Goal: Task Accomplishment & Management: Complete application form

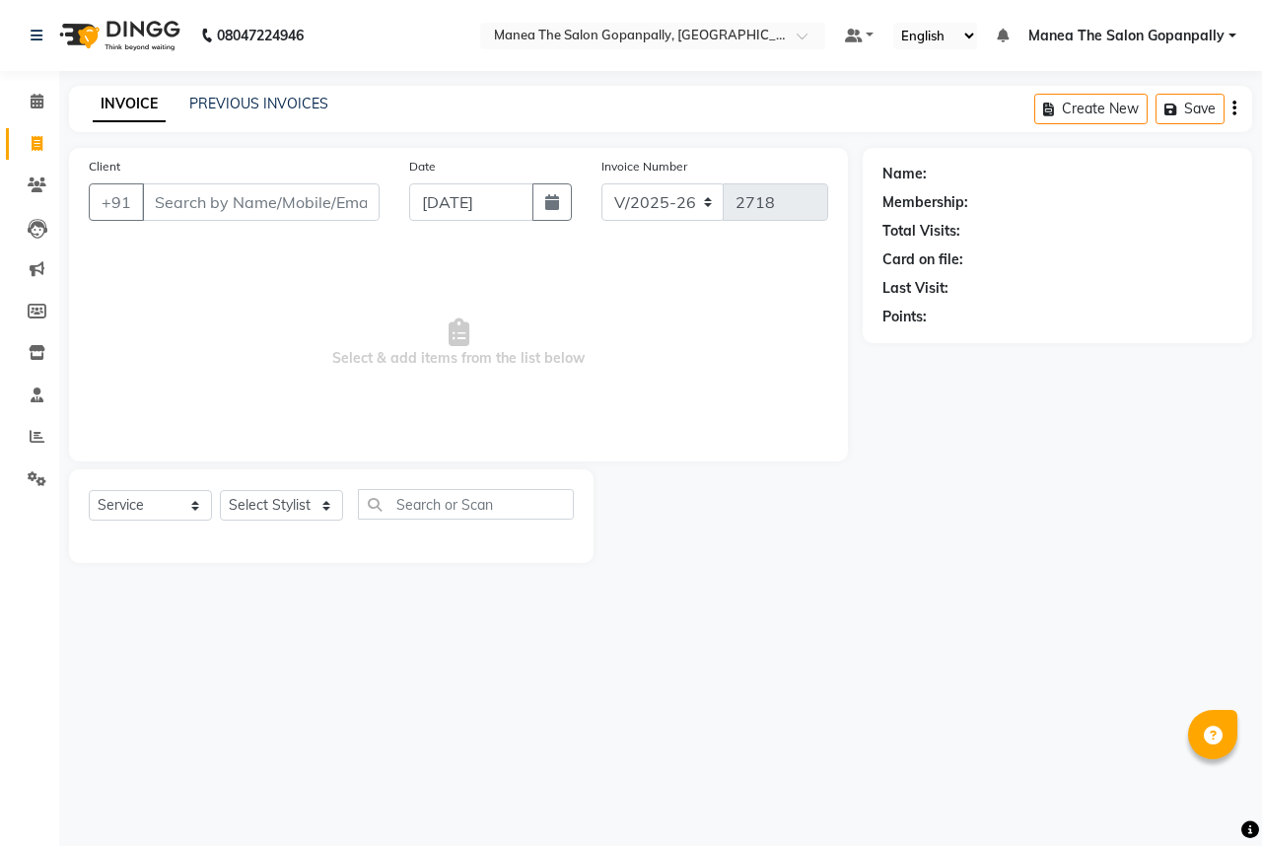
select select "7027"
select select "service"
click at [267, 213] on input "Client" at bounding box center [261, 201] width 238 height 37
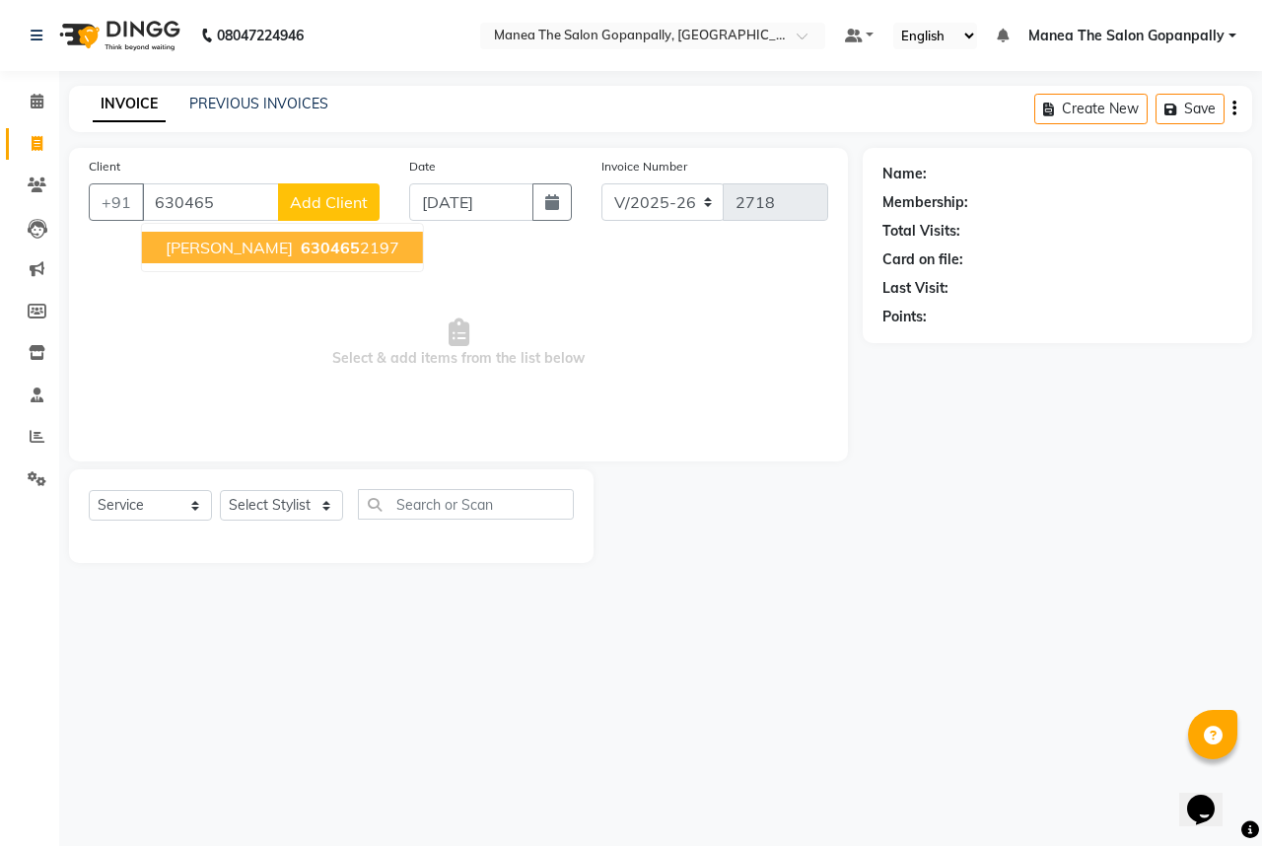
click at [210, 247] on span "[PERSON_NAME]" at bounding box center [229, 248] width 127 height 20
type input "6304652197"
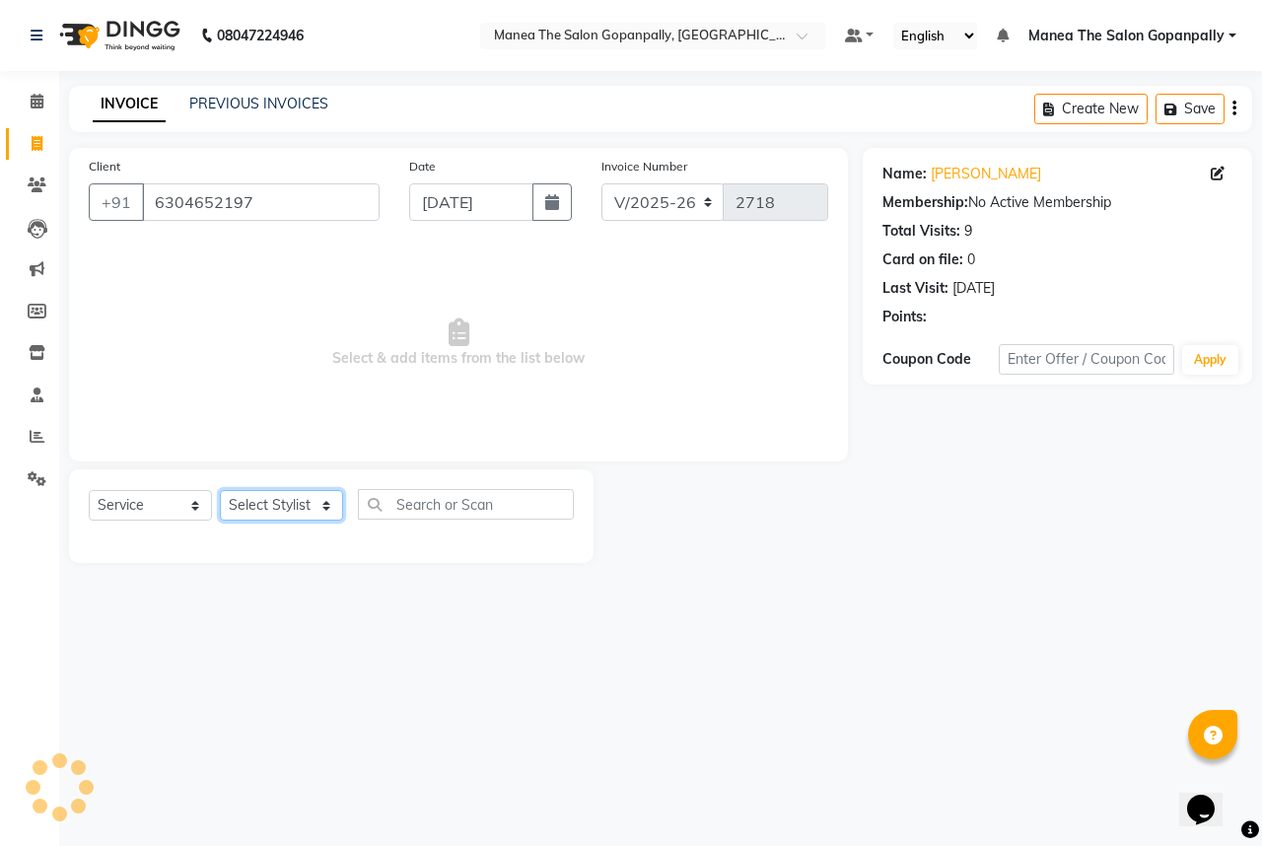
click at [264, 508] on select "Select Stylist anas [PERSON_NAME] [PERSON_NAME] [PERSON_NAME] sameer [PERSON_NA…" at bounding box center [281, 505] width 123 height 31
select select "57885"
click at [220, 491] on select "Select Stylist anas [PERSON_NAME] [PERSON_NAME] [PERSON_NAME] sameer [PERSON_NA…" at bounding box center [281, 505] width 123 height 31
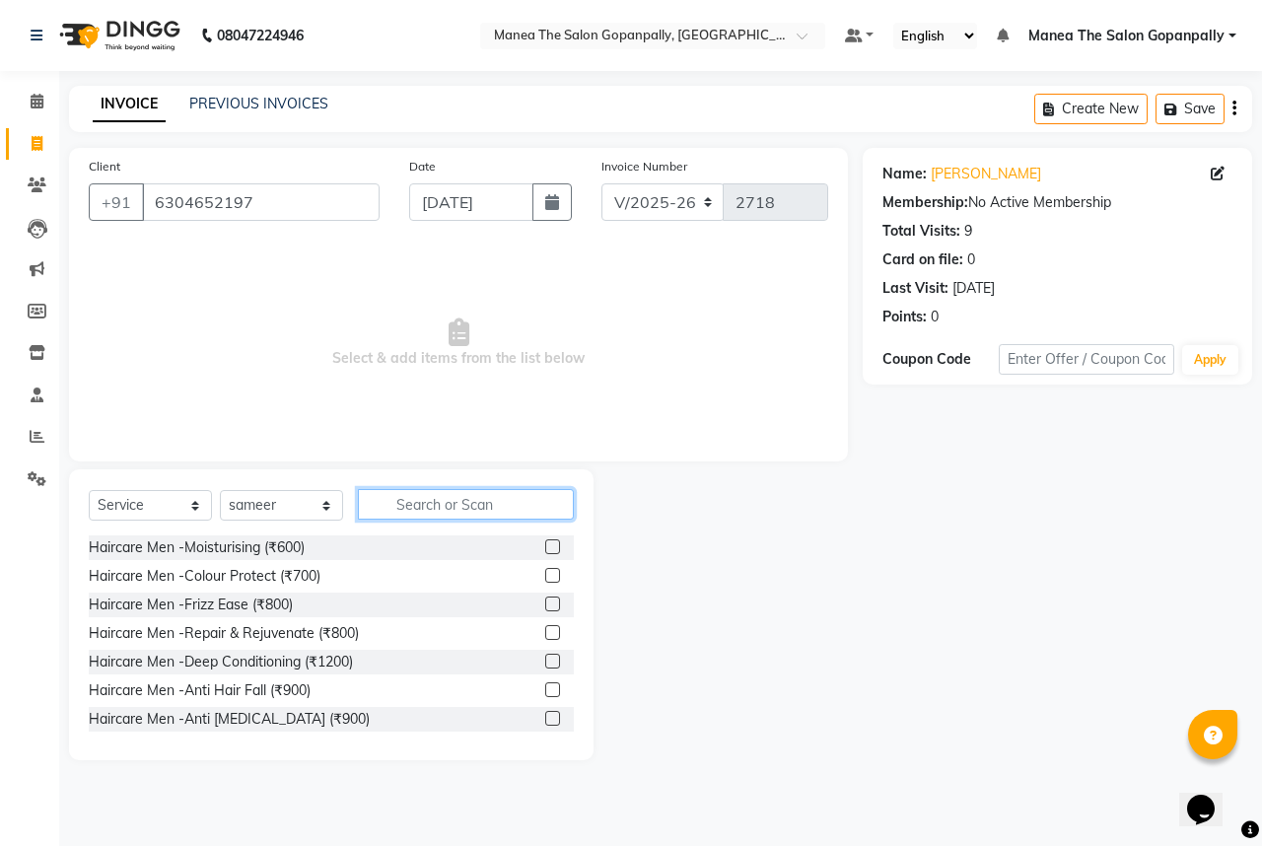
click at [409, 497] on input "text" at bounding box center [466, 504] width 216 height 31
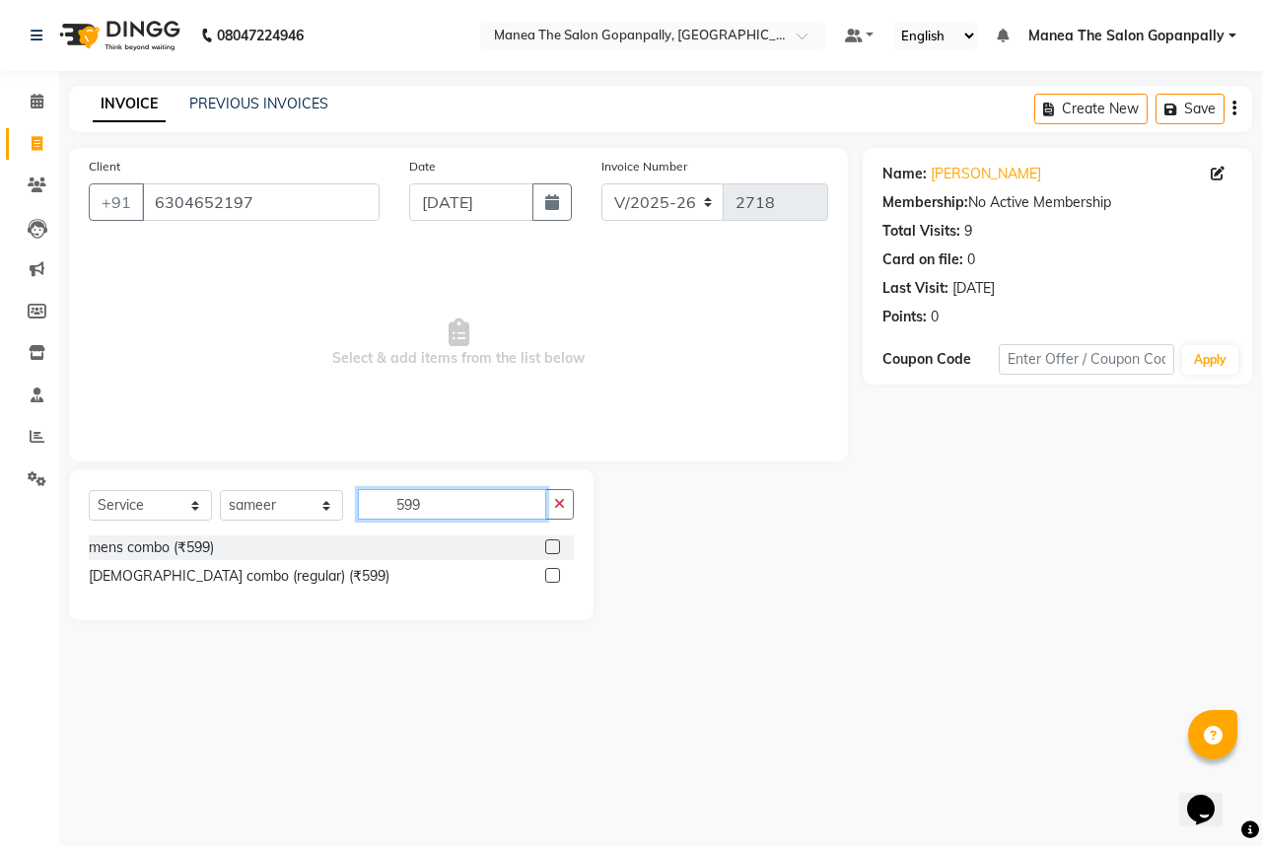
type input "599"
click at [553, 545] on label at bounding box center [552, 546] width 15 height 15
click at [553, 545] on input "checkbox" at bounding box center [551, 547] width 13 height 13
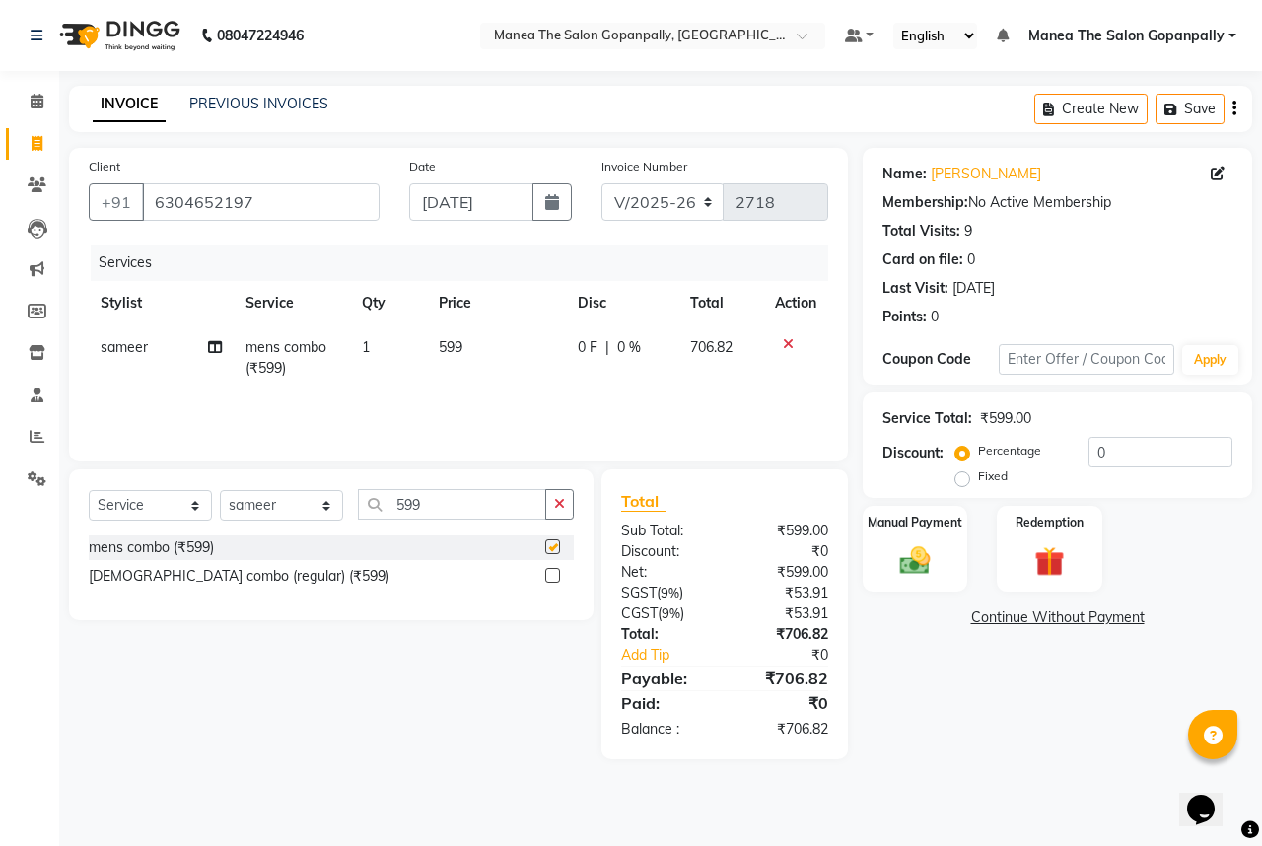
checkbox input "false"
click at [911, 568] on img at bounding box center [915, 560] width 51 height 36
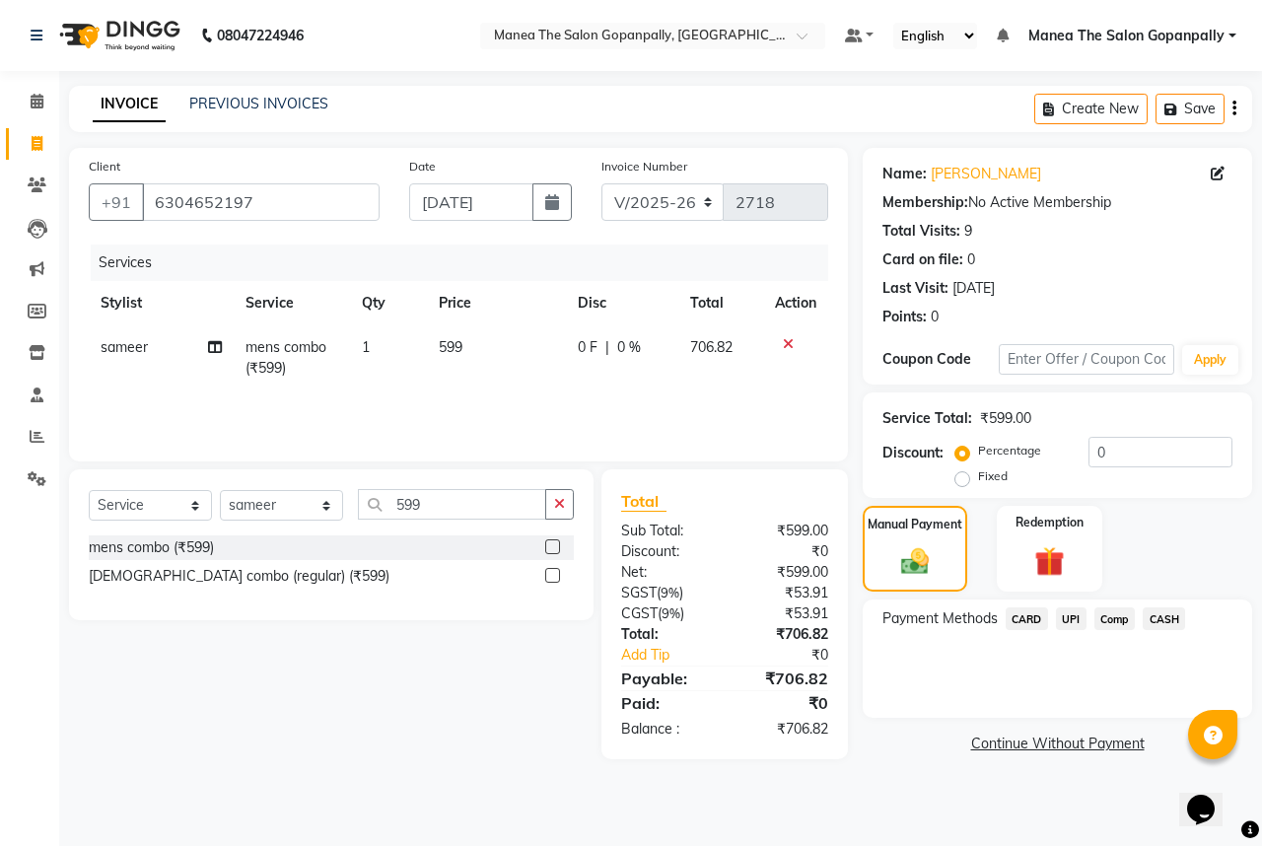
click at [1066, 622] on span "UPI" at bounding box center [1071, 618] width 31 height 23
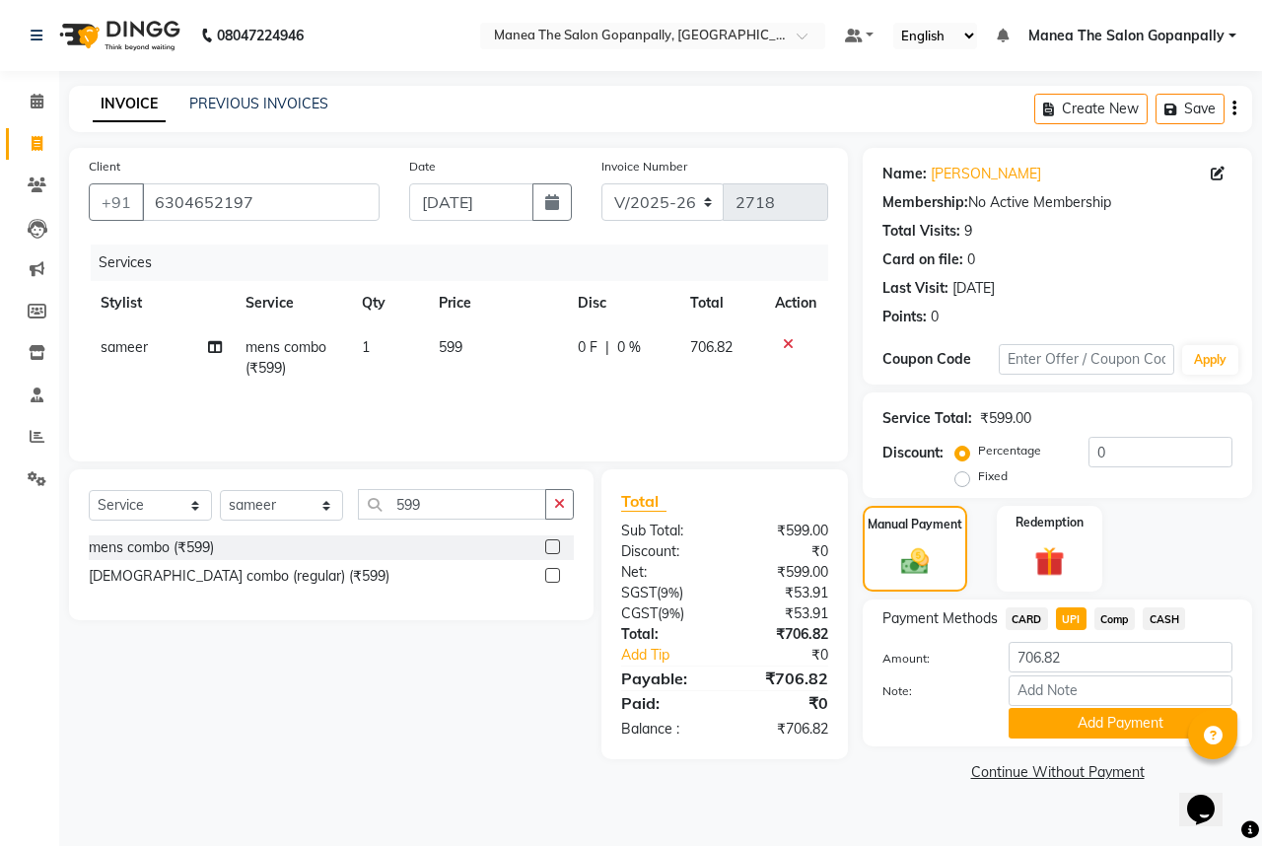
click at [1049, 723] on button "Add Payment" at bounding box center [1121, 723] width 224 height 31
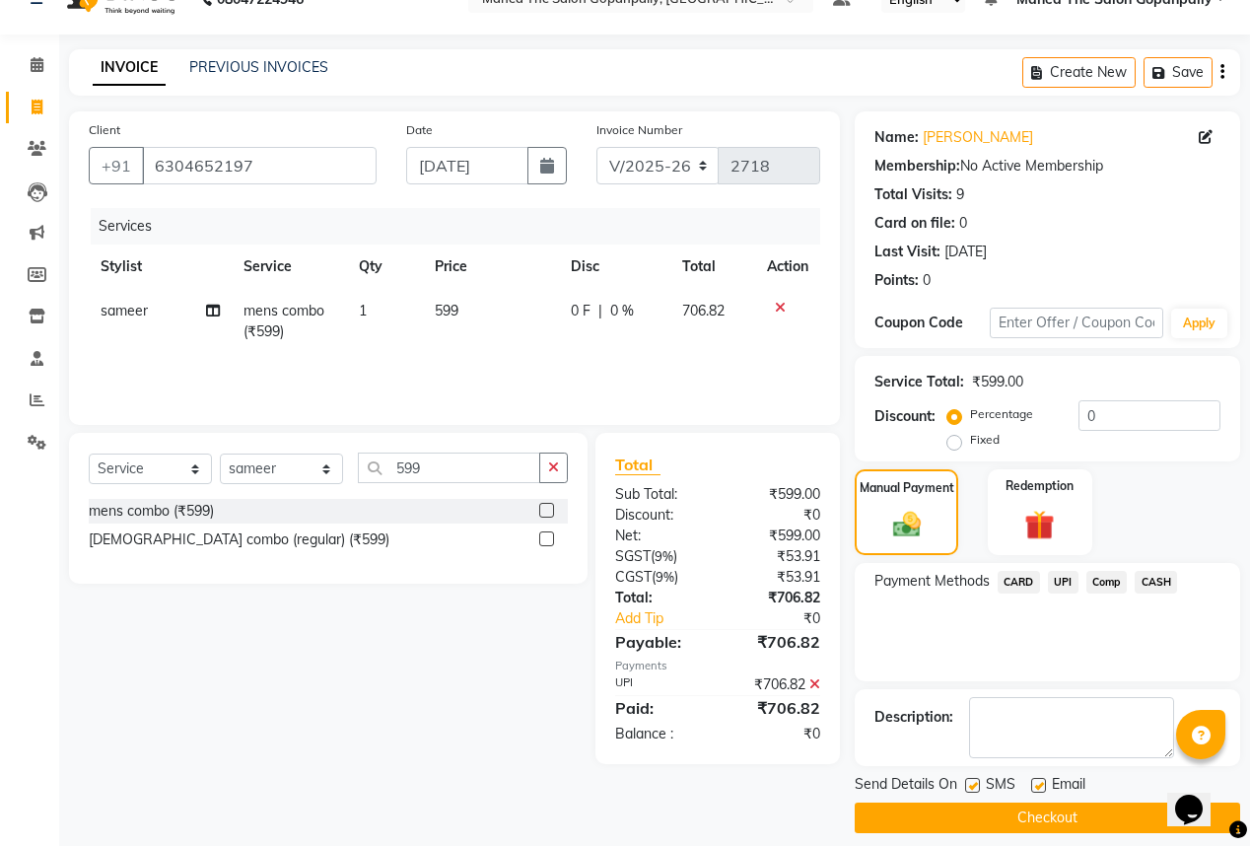
scroll to position [52, 0]
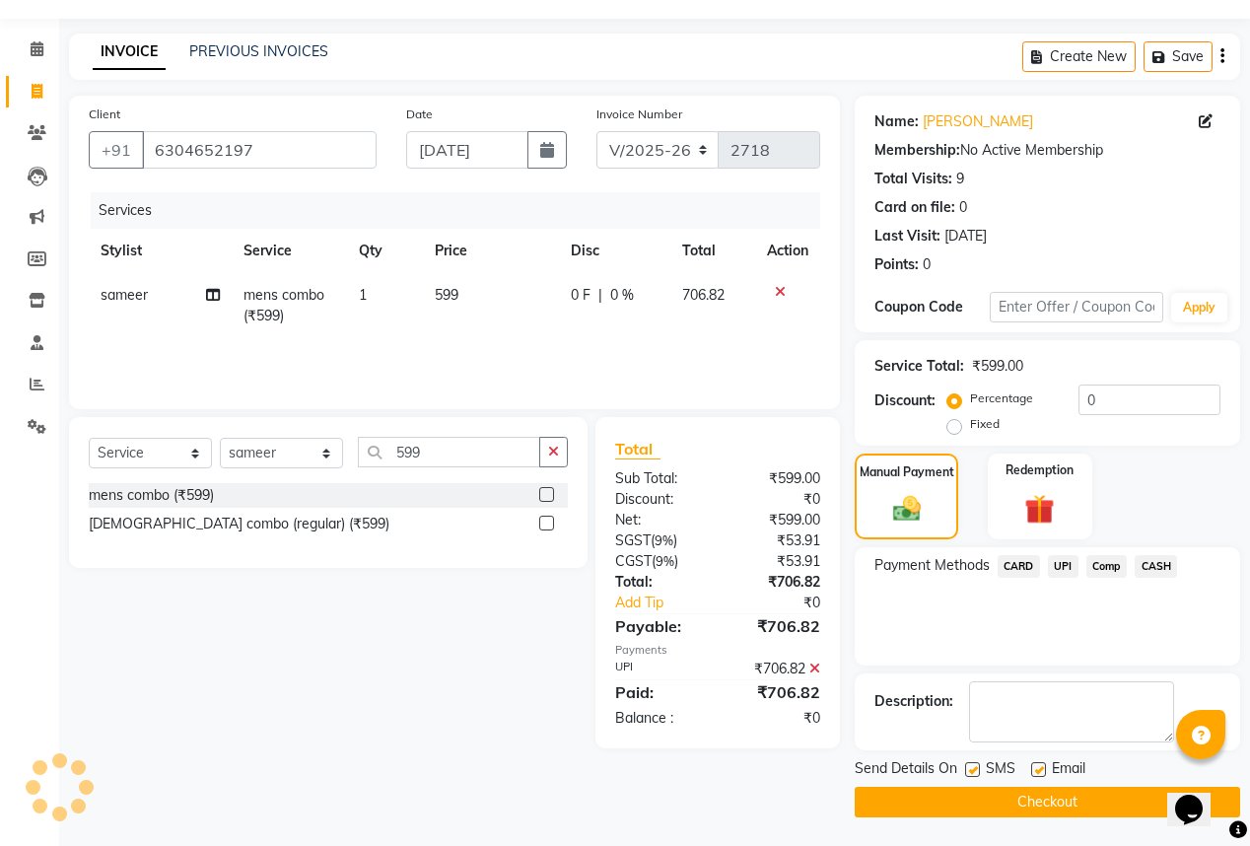
click at [1033, 766] on label at bounding box center [1039, 769] width 15 height 15
click at [1033, 766] on input "checkbox" at bounding box center [1038, 770] width 13 height 13
checkbox input "false"
click at [1038, 795] on button "Checkout" at bounding box center [1048, 802] width 386 height 31
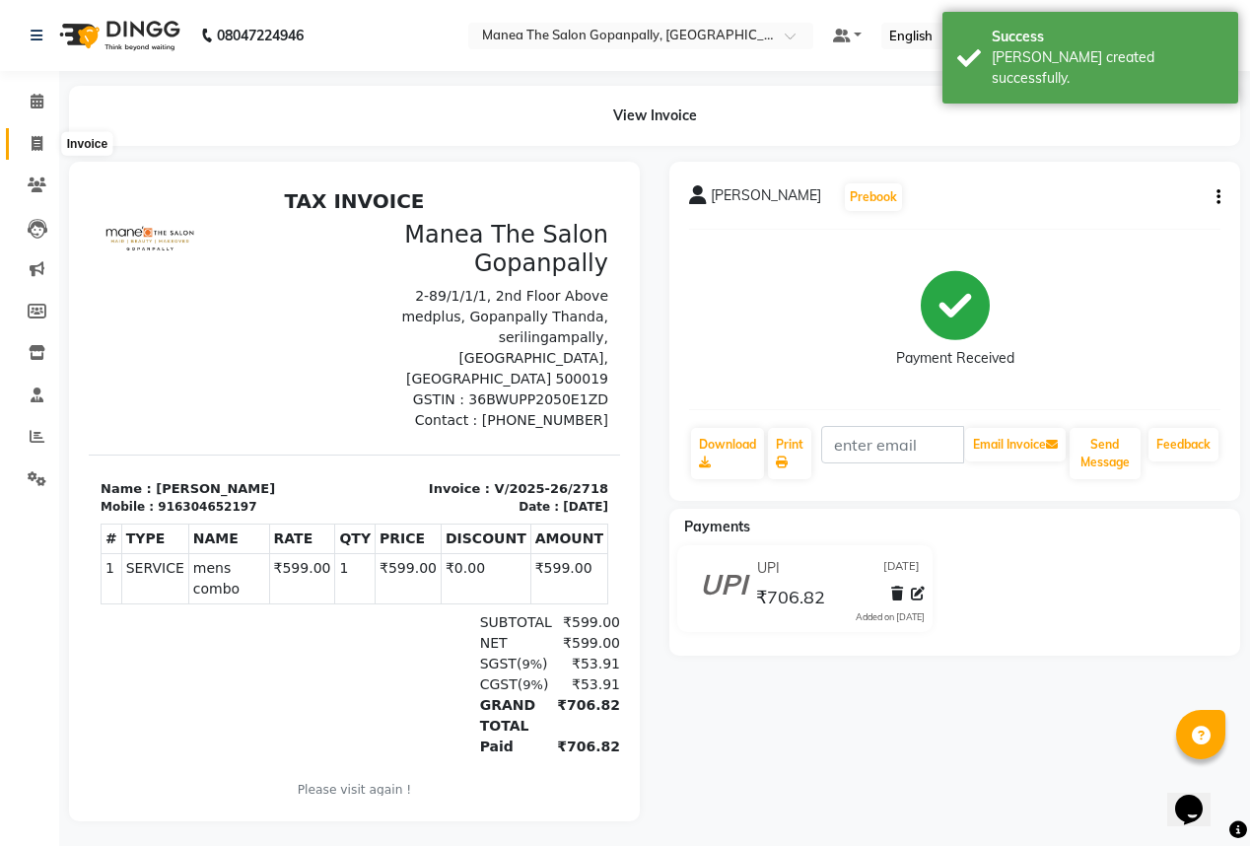
click at [33, 139] on icon at bounding box center [37, 143] width 11 height 15
select select "service"
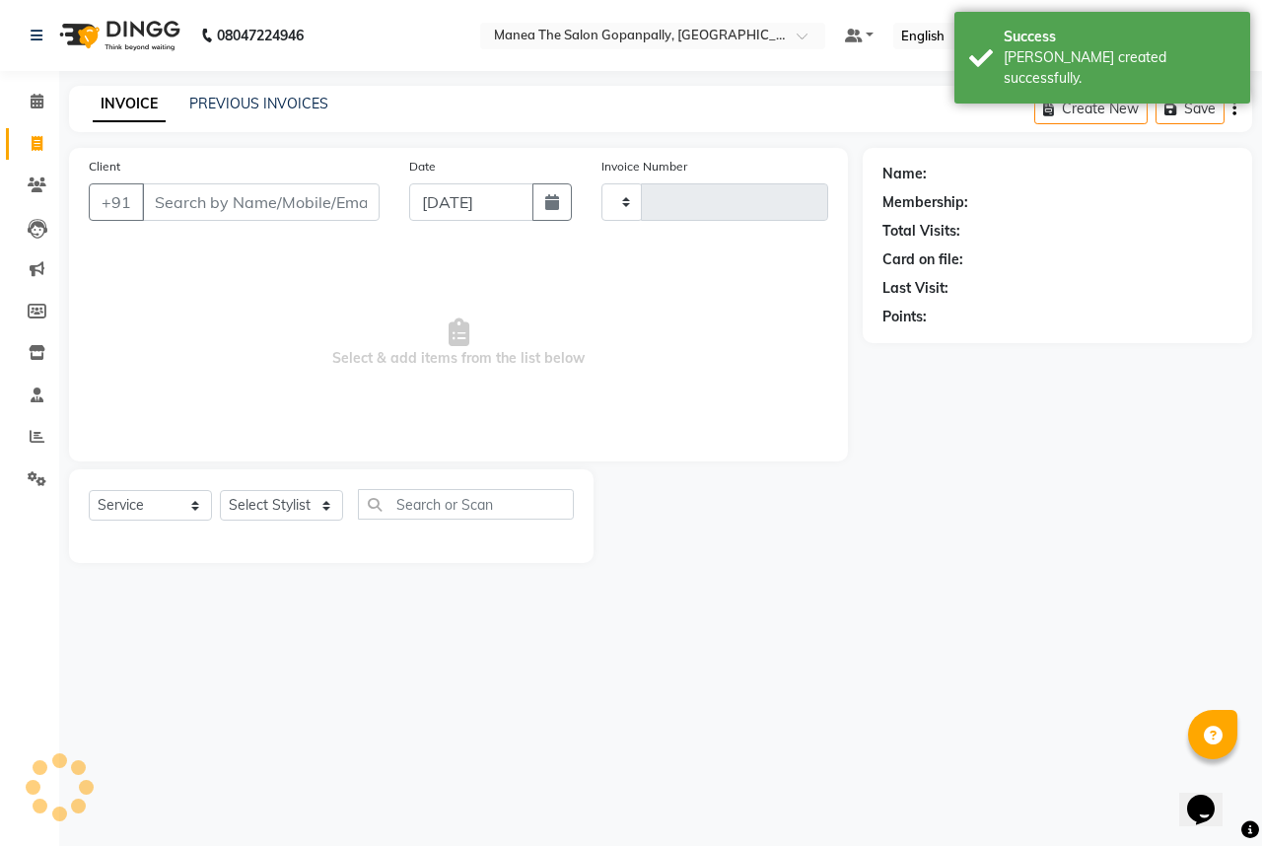
type input "2719"
select select "7027"
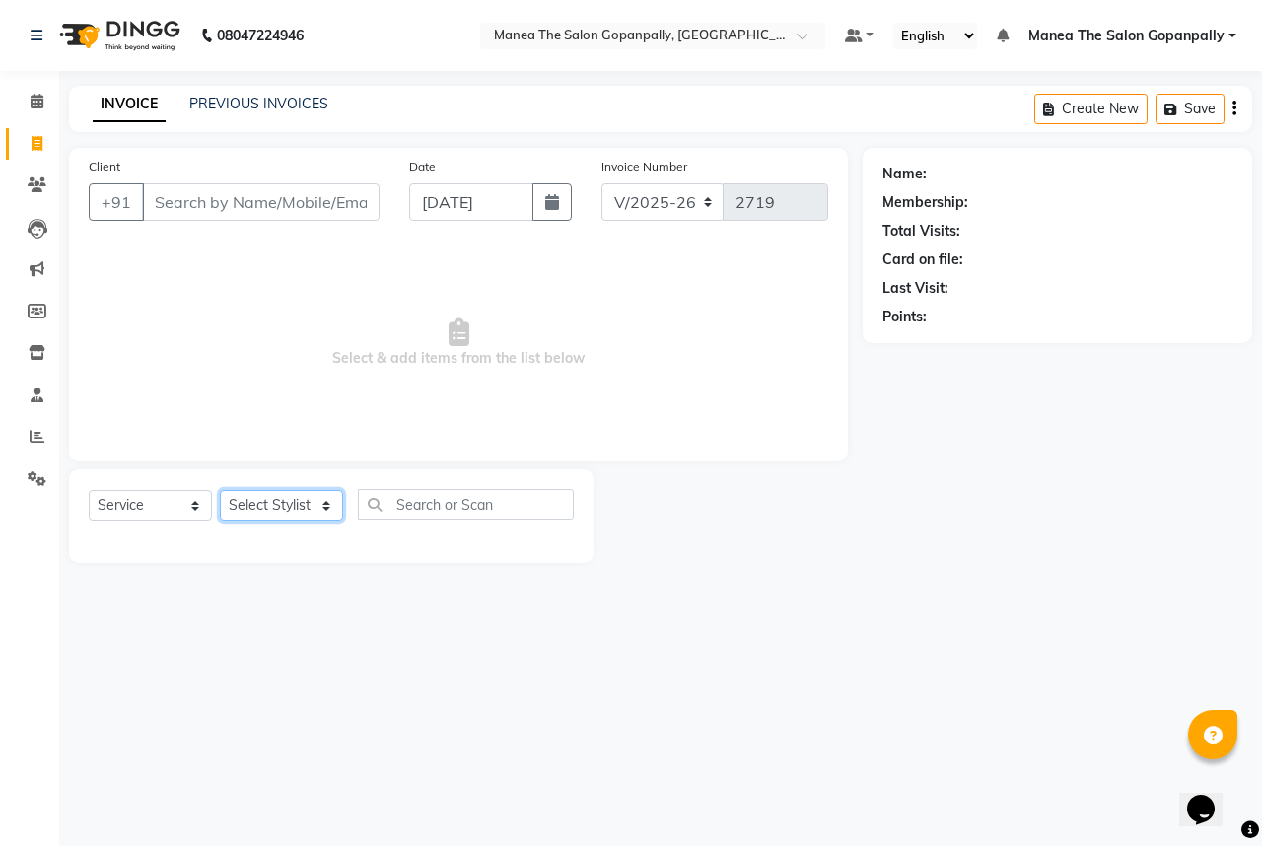
click at [245, 513] on select "Select Stylist anas [PERSON_NAME] [PERSON_NAME] [PERSON_NAME] sameer [PERSON_NA…" at bounding box center [281, 505] width 123 height 31
select select "57885"
click at [220, 491] on select "Select Stylist anas [PERSON_NAME] [PERSON_NAME] [PERSON_NAME] sameer [PERSON_NA…" at bounding box center [281, 505] width 123 height 31
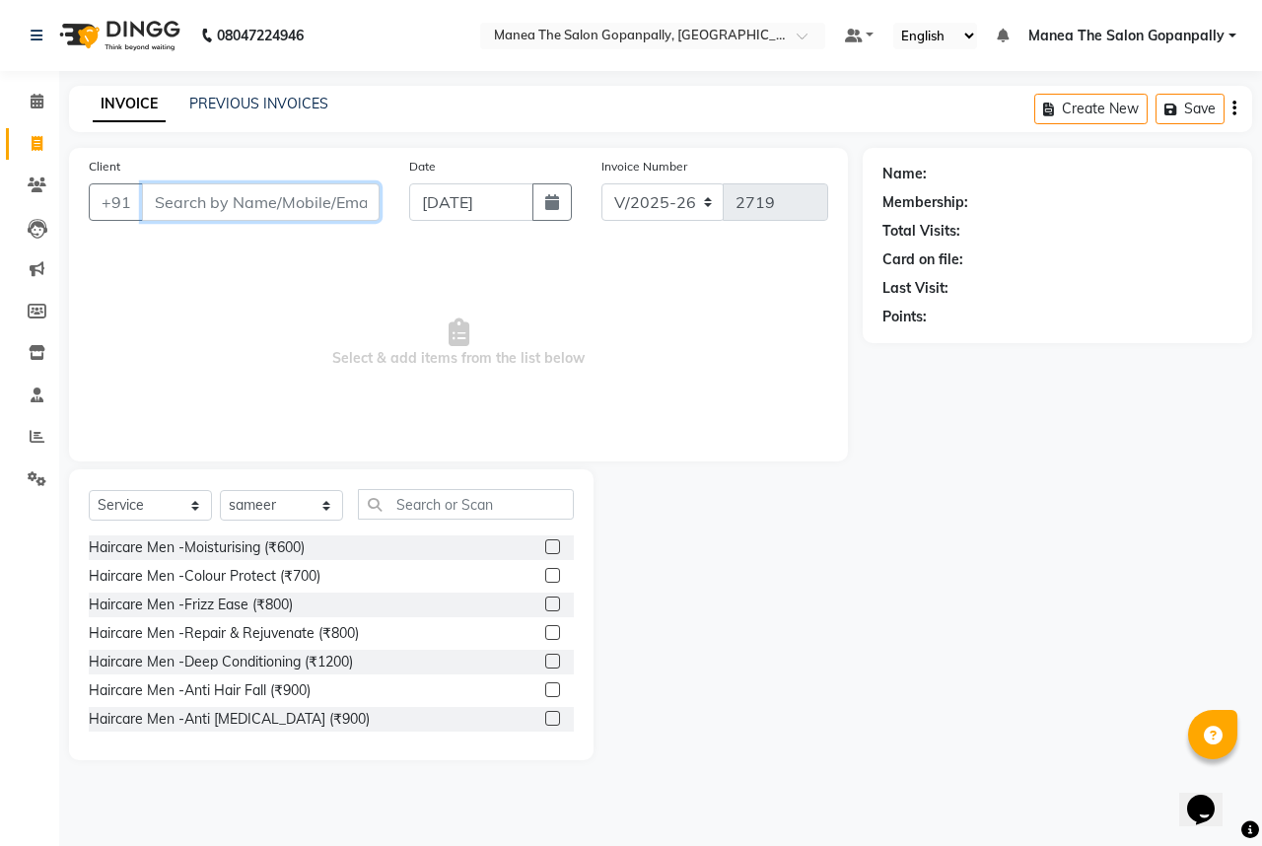
click at [279, 205] on input "Client" at bounding box center [261, 201] width 238 height 37
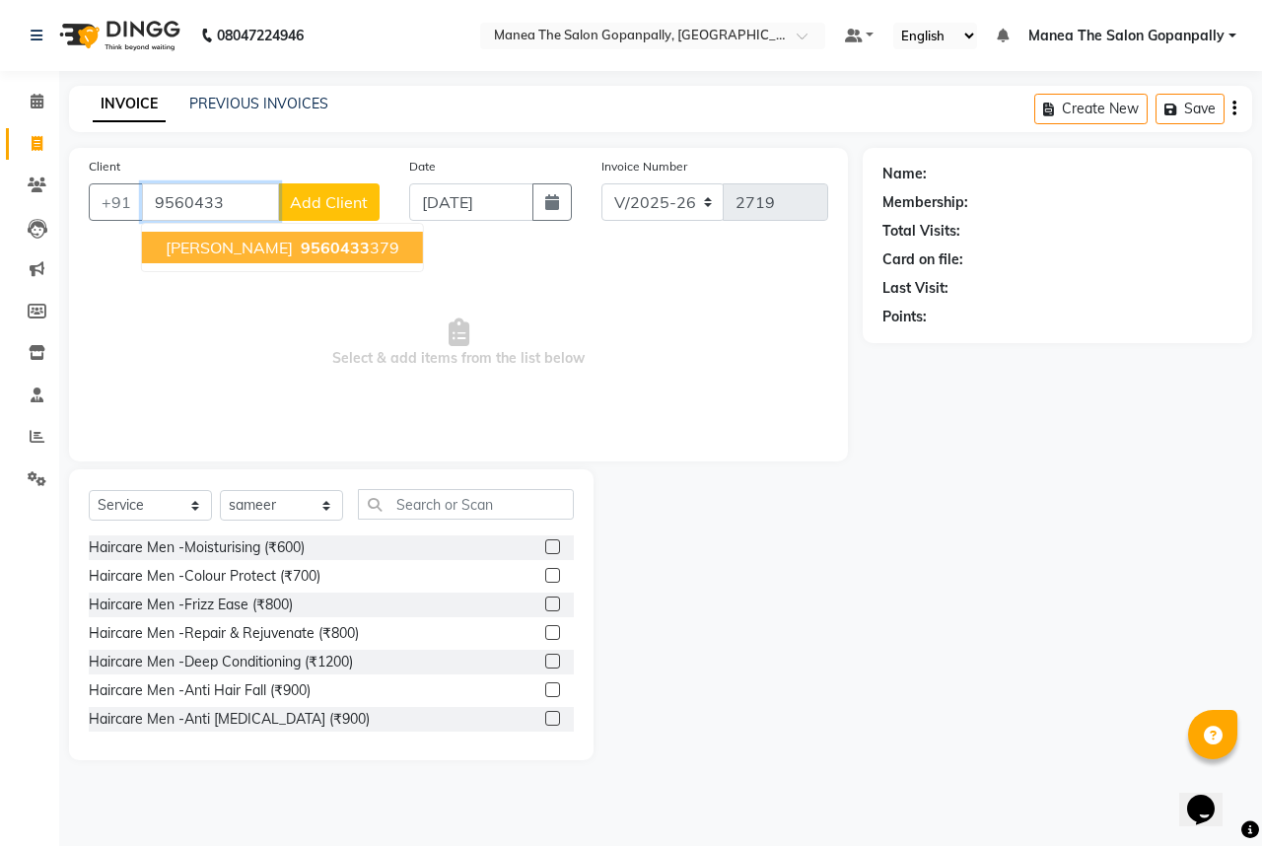
click at [242, 252] on span "[PERSON_NAME]" at bounding box center [229, 248] width 127 height 20
type input "9560433379"
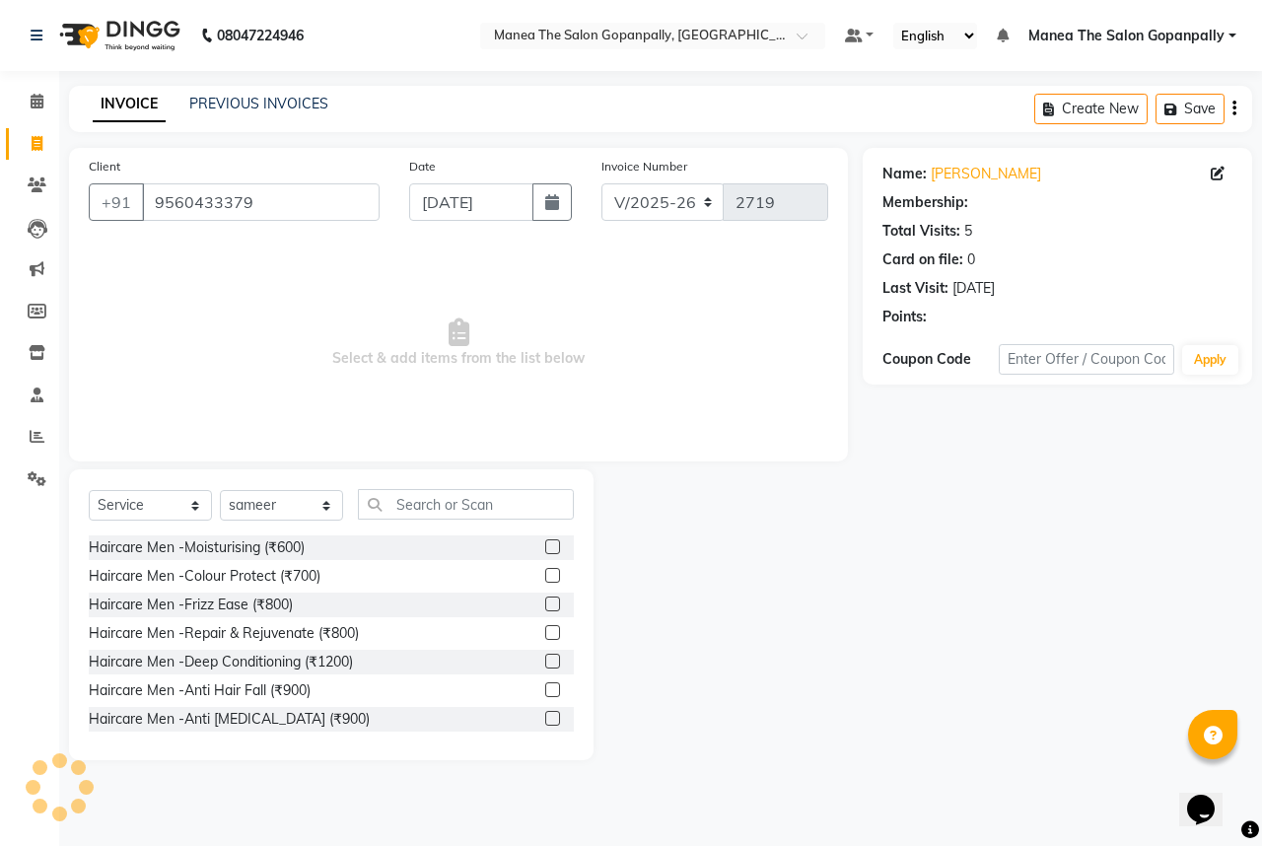
select select "1: Object"
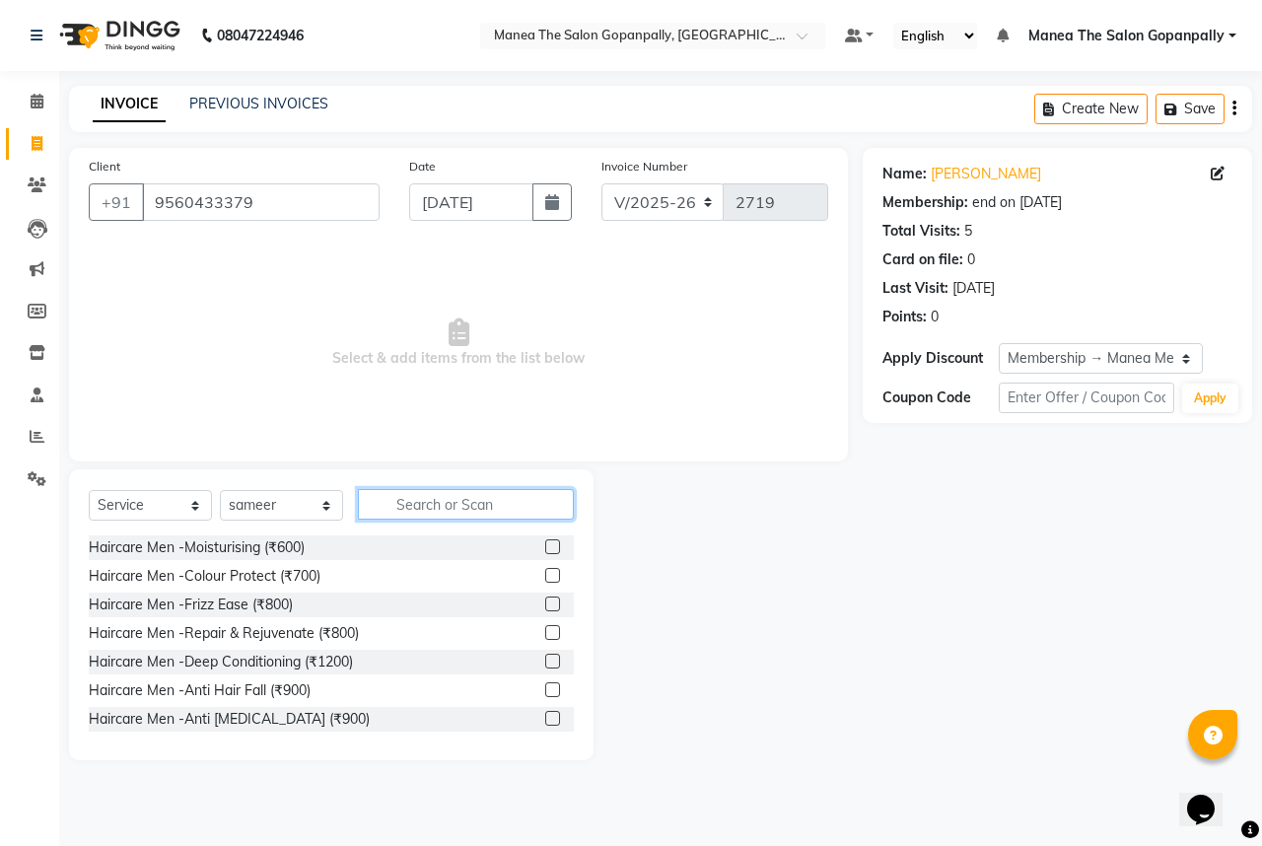
click at [441, 503] on input "text" at bounding box center [466, 504] width 216 height 31
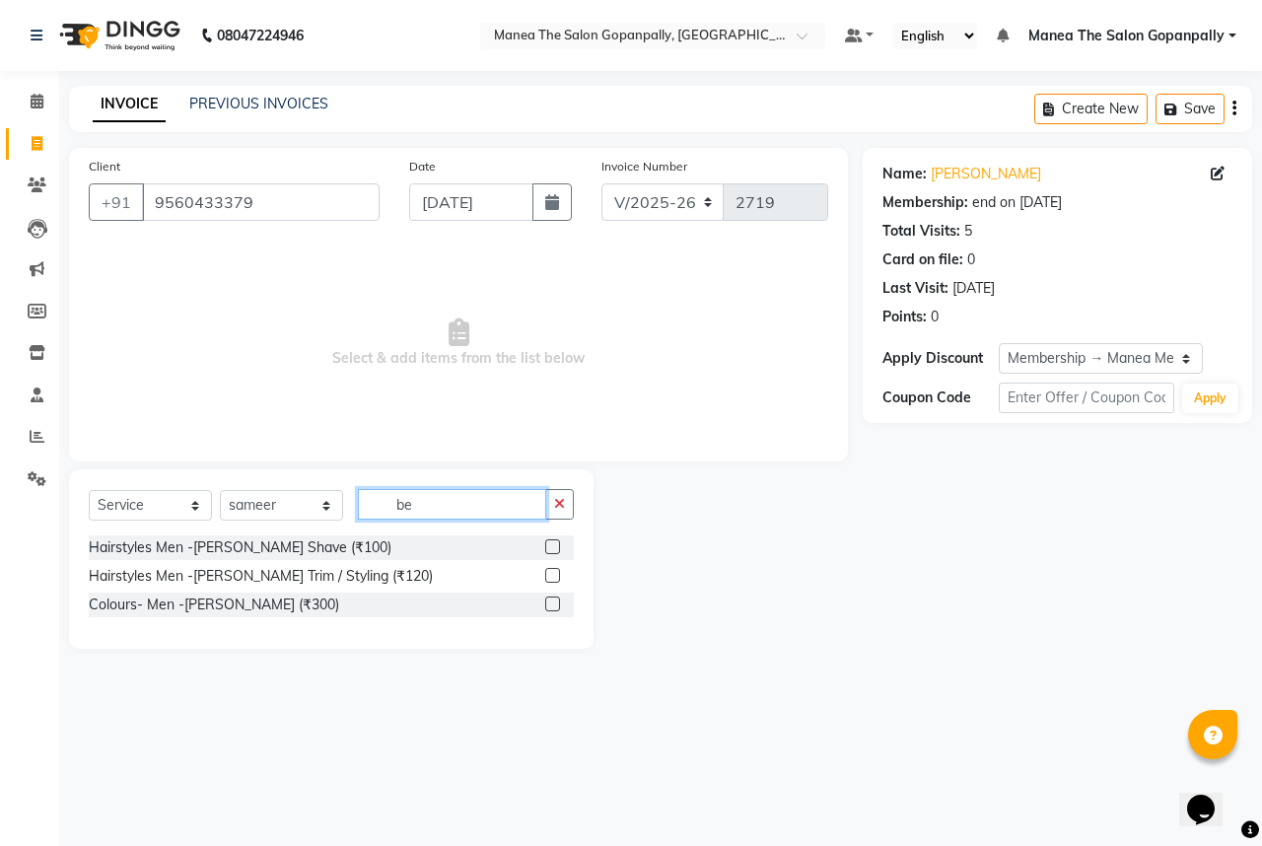
type input "be"
click at [550, 578] on label at bounding box center [552, 575] width 15 height 15
click at [550, 578] on input "checkbox" at bounding box center [551, 576] width 13 height 13
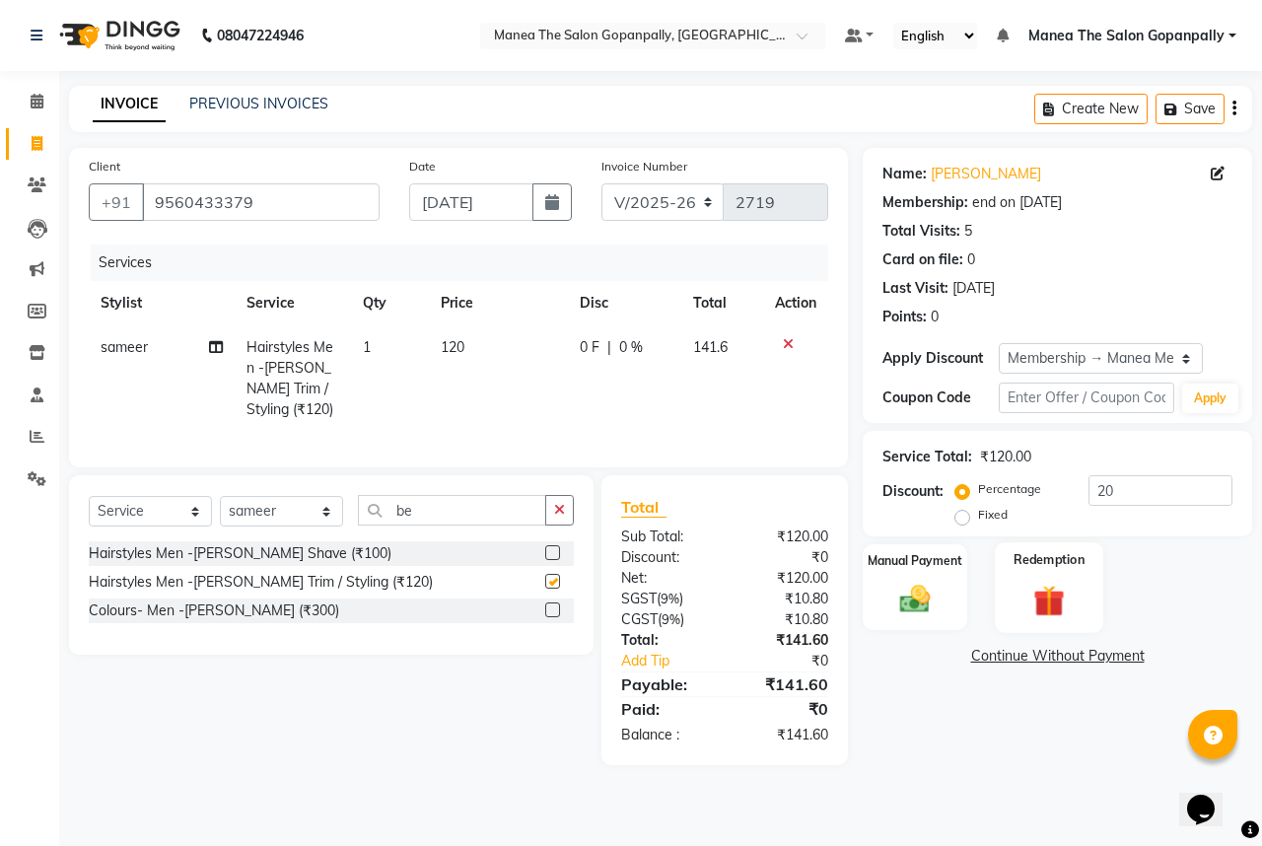
checkbox input "false"
click at [1137, 501] on input "20" at bounding box center [1161, 490] width 144 height 31
type input "2"
click at [911, 598] on img at bounding box center [915, 599] width 51 height 36
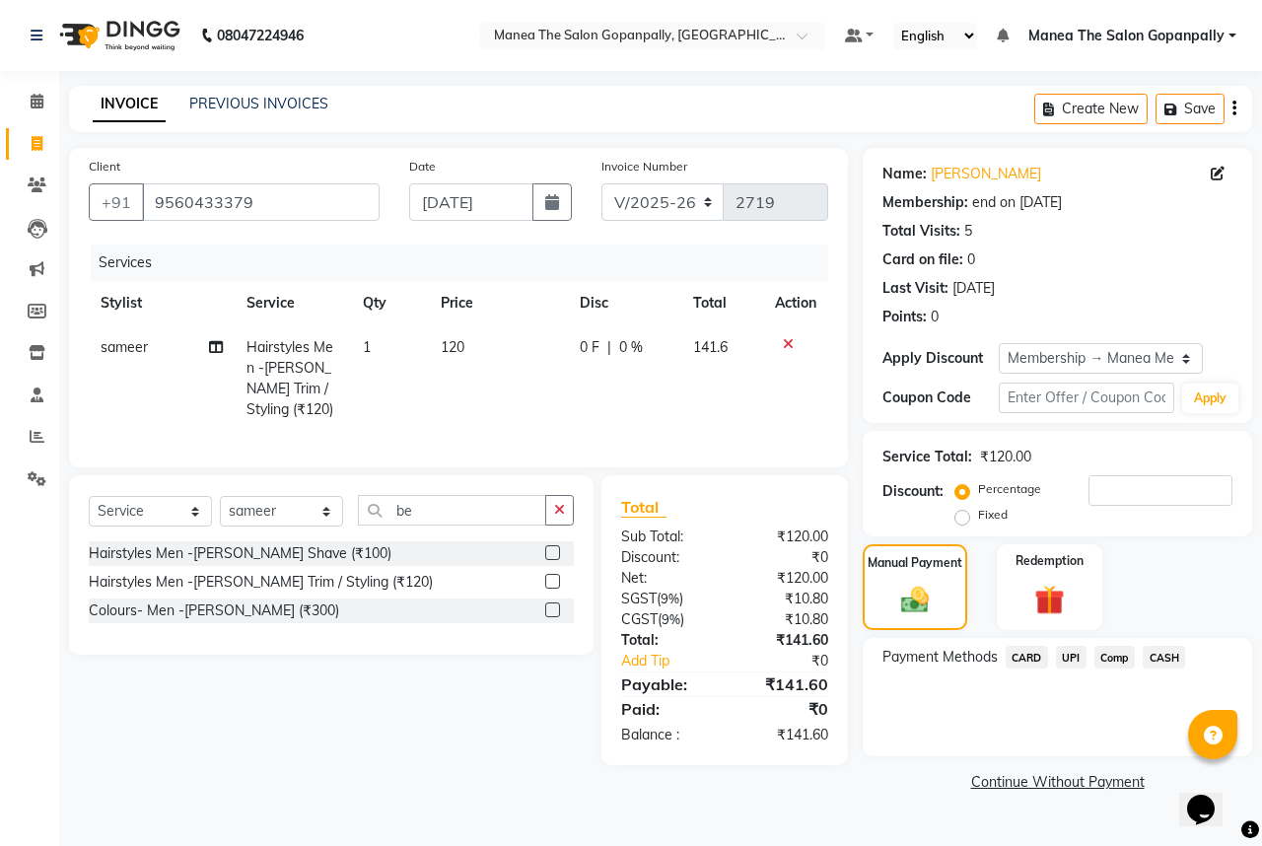
click at [1079, 663] on span "UPI" at bounding box center [1071, 657] width 31 height 23
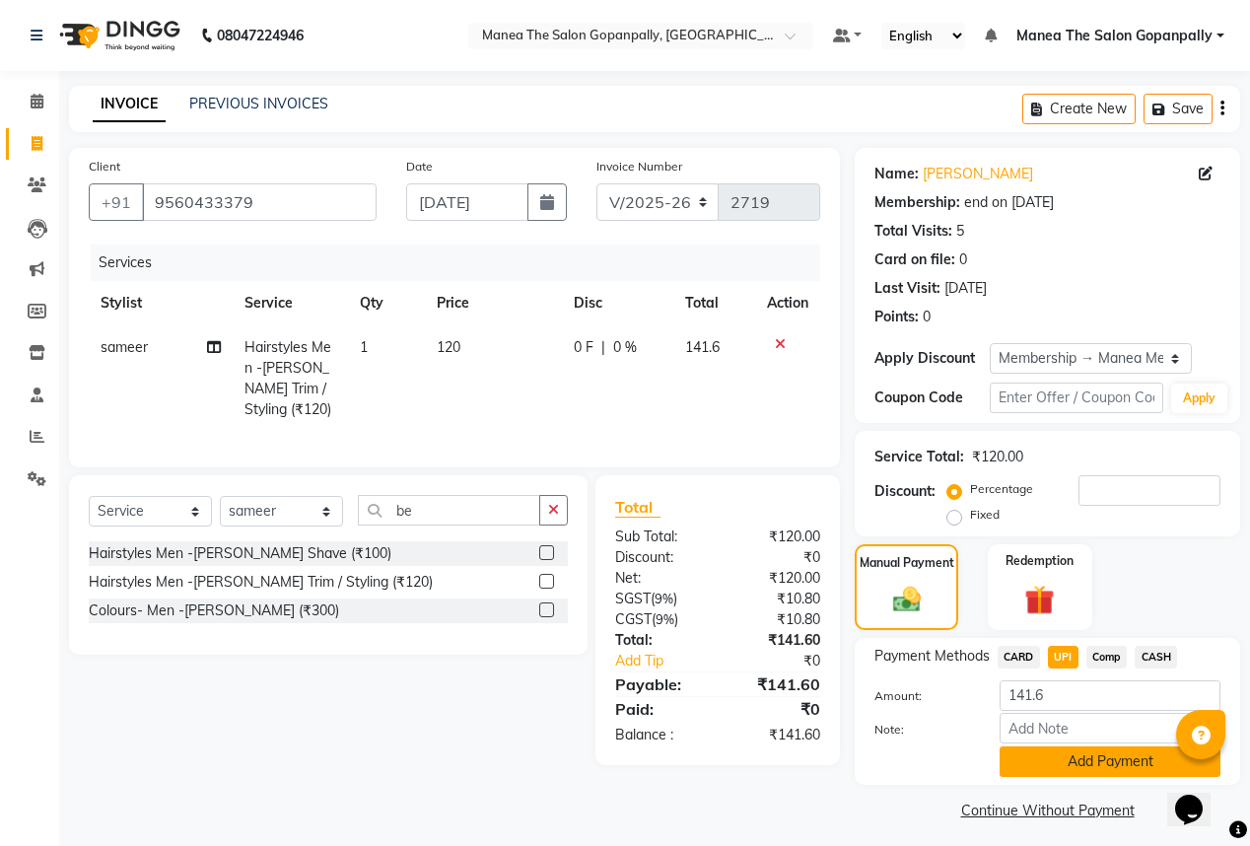
click at [1071, 750] on button "Add Payment" at bounding box center [1110, 762] width 221 height 31
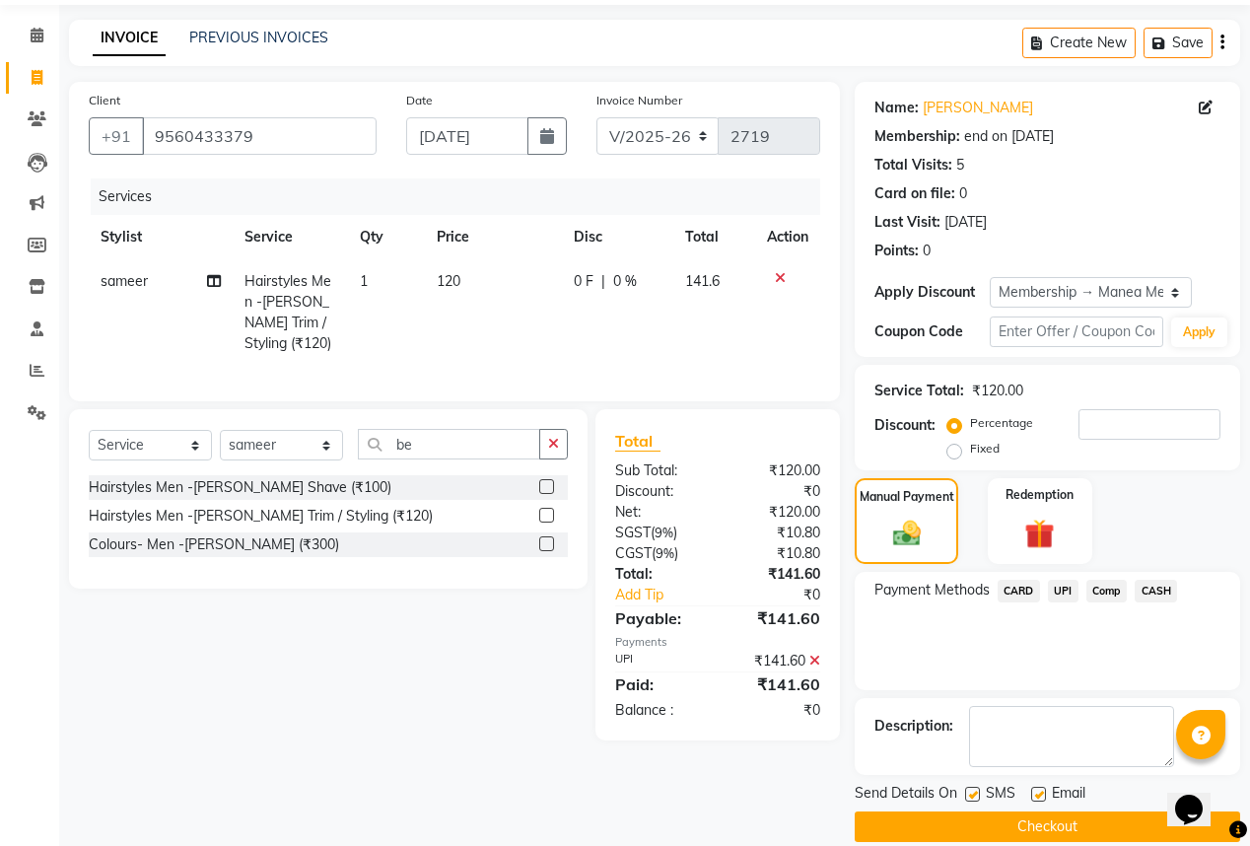
scroll to position [91, 0]
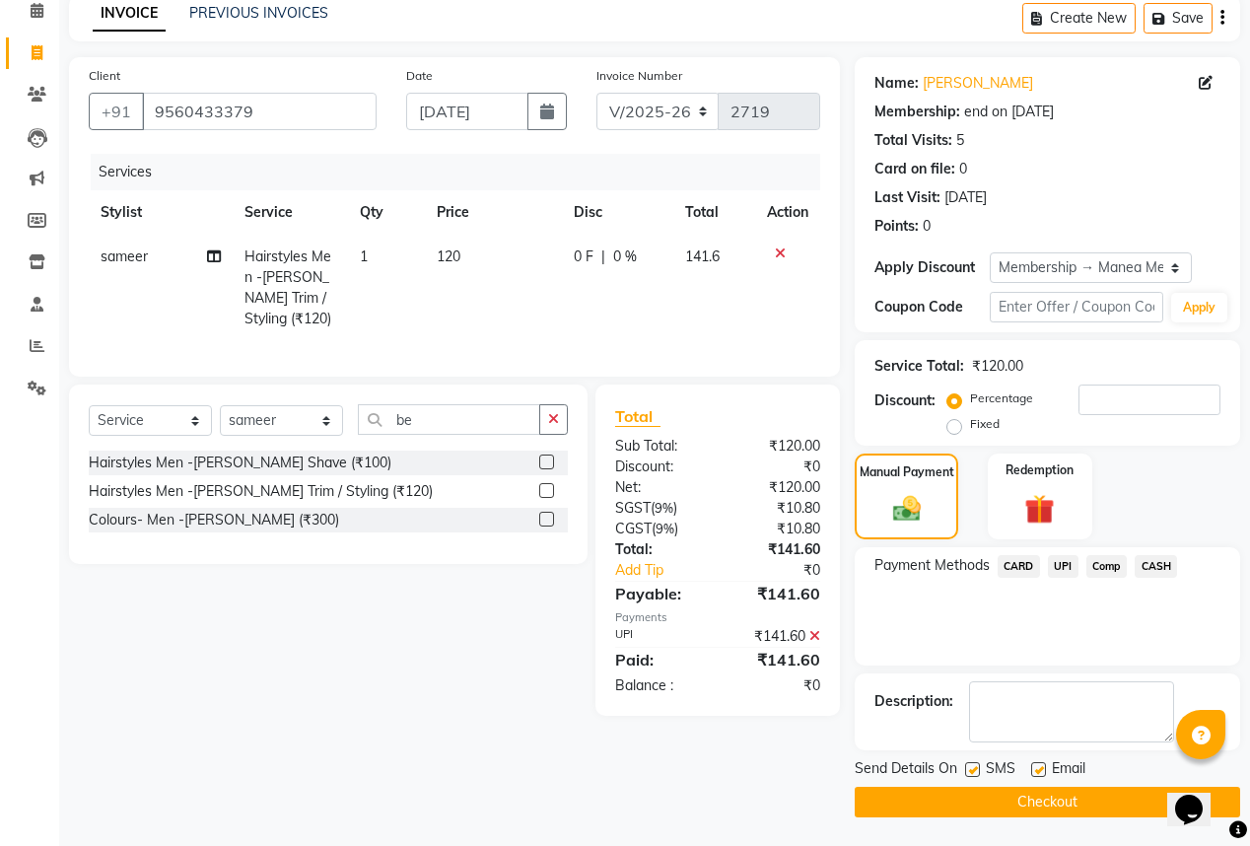
click at [1038, 770] on label at bounding box center [1039, 769] width 15 height 15
click at [1038, 770] on input "checkbox" at bounding box center [1038, 770] width 13 height 13
checkbox input "false"
click at [1012, 805] on button "Checkout" at bounding box center [1048, 802] width 386 height 31
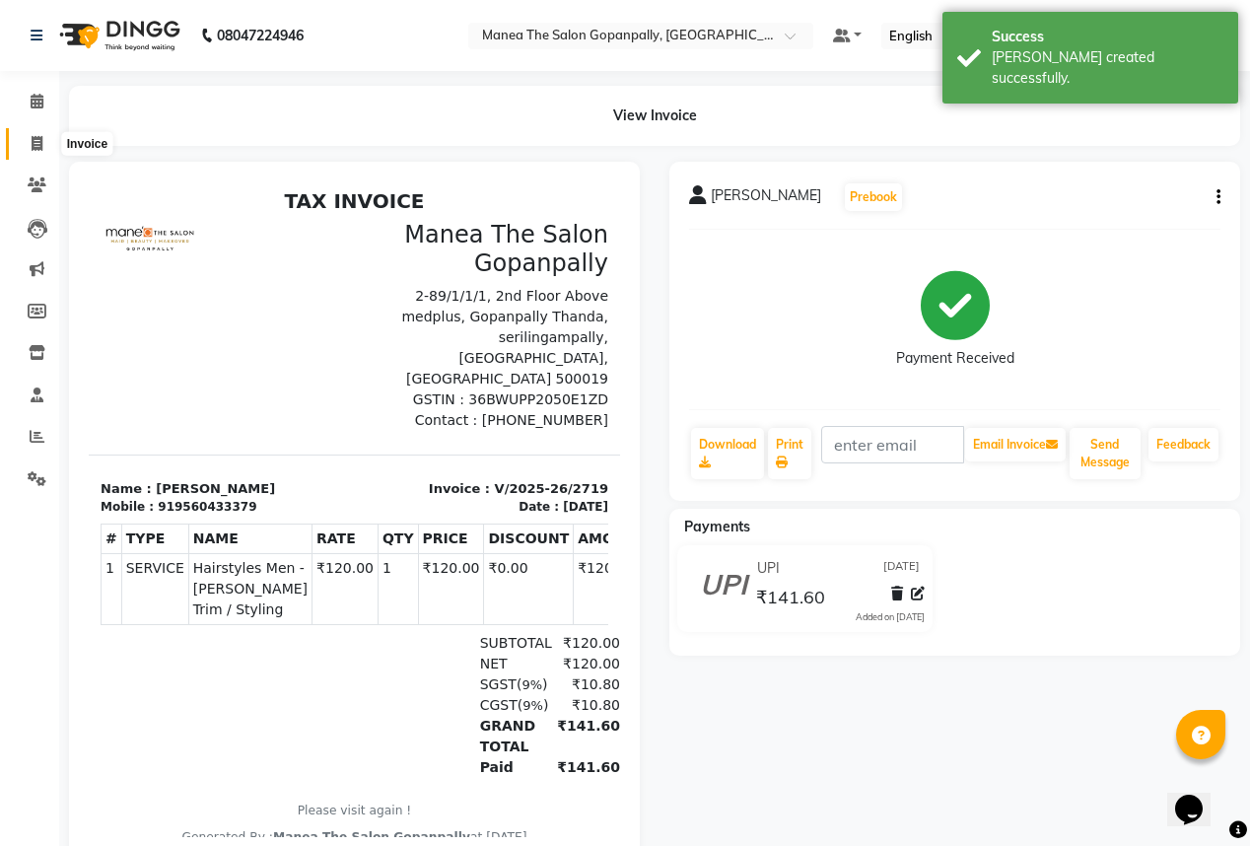
click at [41, 147] on icon at bounding box center [37, 143] width 11 height 15
select select "service"
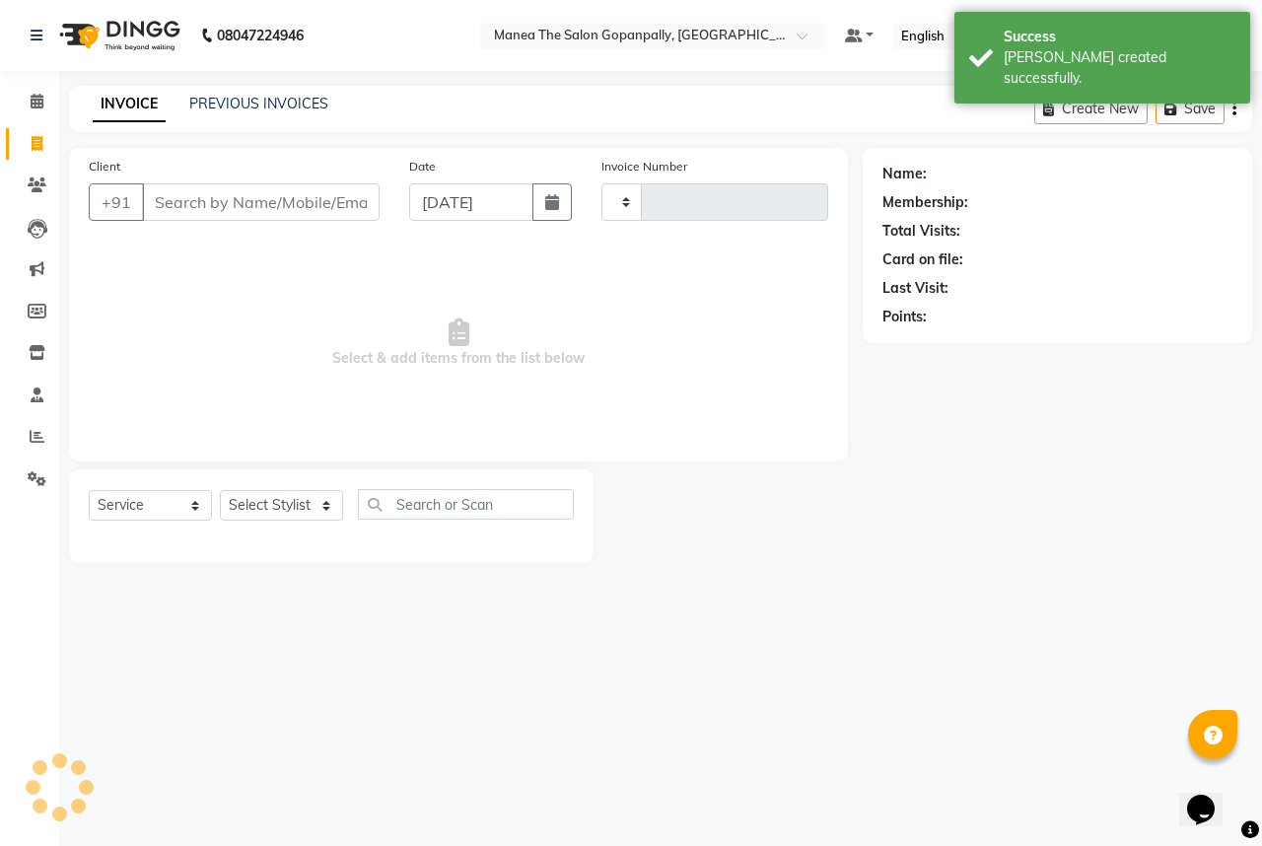
type input "2720"
select select "7027"
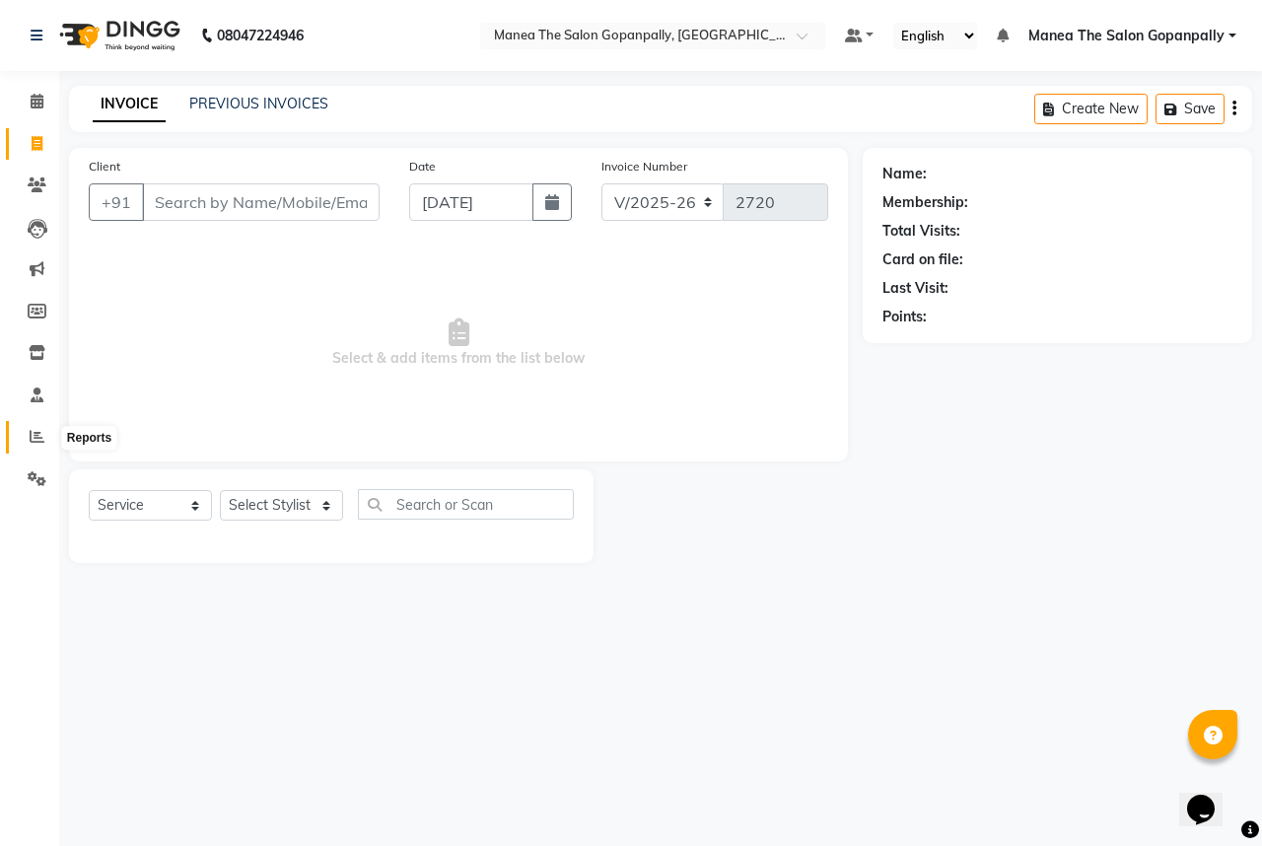
click at [32, 436] on icon at bounding box center [37, 436] width 15 height 15
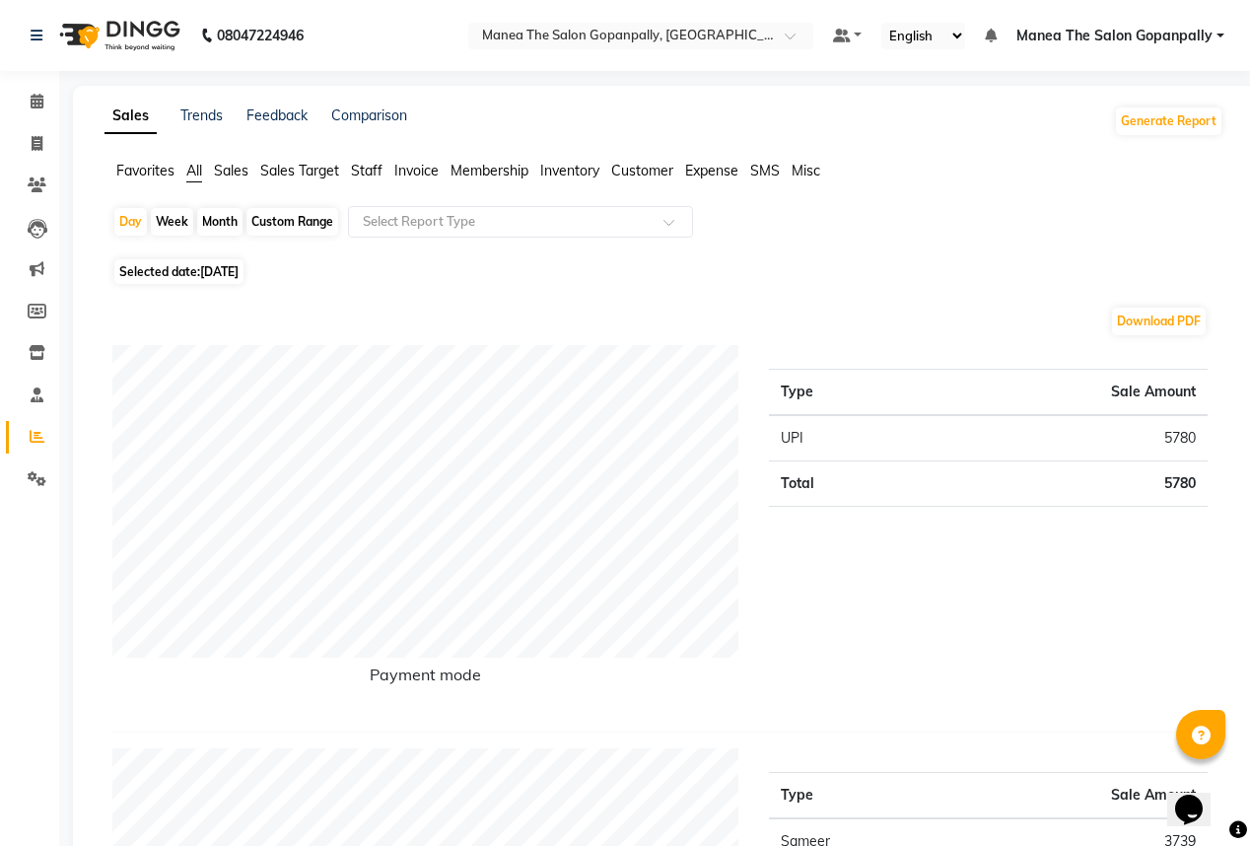
click at [239, 272] on span "[DATE]" at bounding box center [219, 271] width 38 height 15
select select "9"
select select "2025"
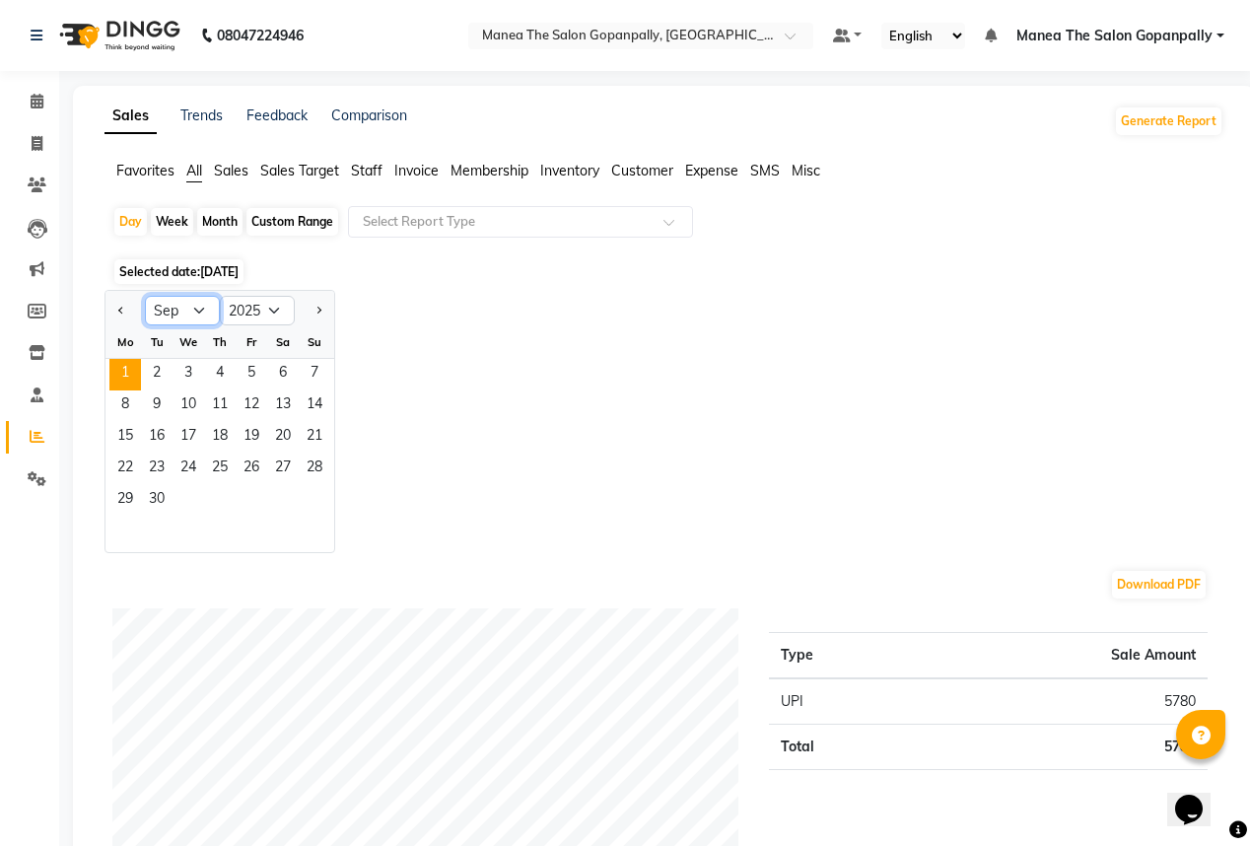
click at [183, 306] on select "Jan Feb Mar Apr May Jun [DATE] Aug Sep Oct Nov Dec" at bounding box center [182, 311] width 75 height 30
select select "8"
click at [145, 296] on select "Jan Feb Mar Apr May Jun [DATE] Aug Sep Oct Nov Dec" at bounding box center [182, 311] width 75 height 30
click at [316, 497] on span "31" at bounding box center [315, 501] width 32 height 32
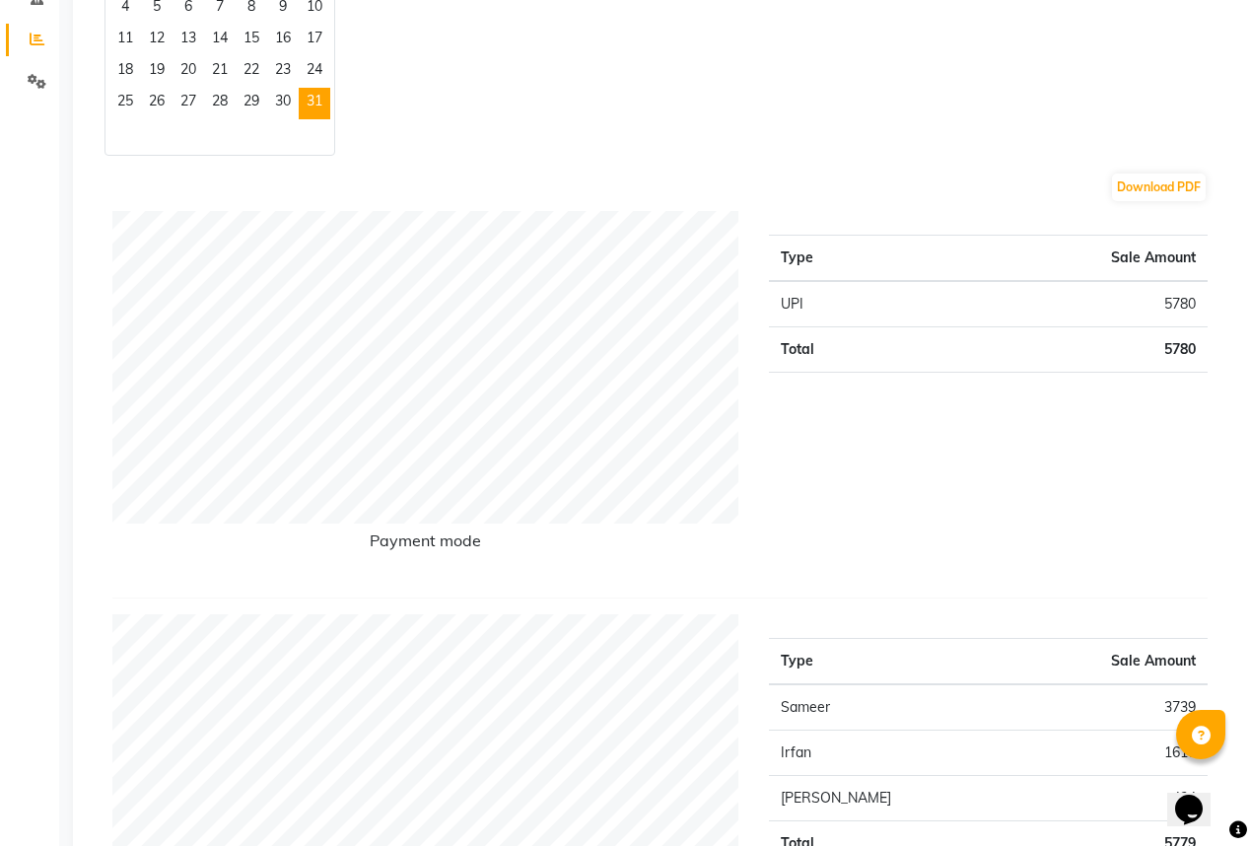
scroll to position [316, 0]
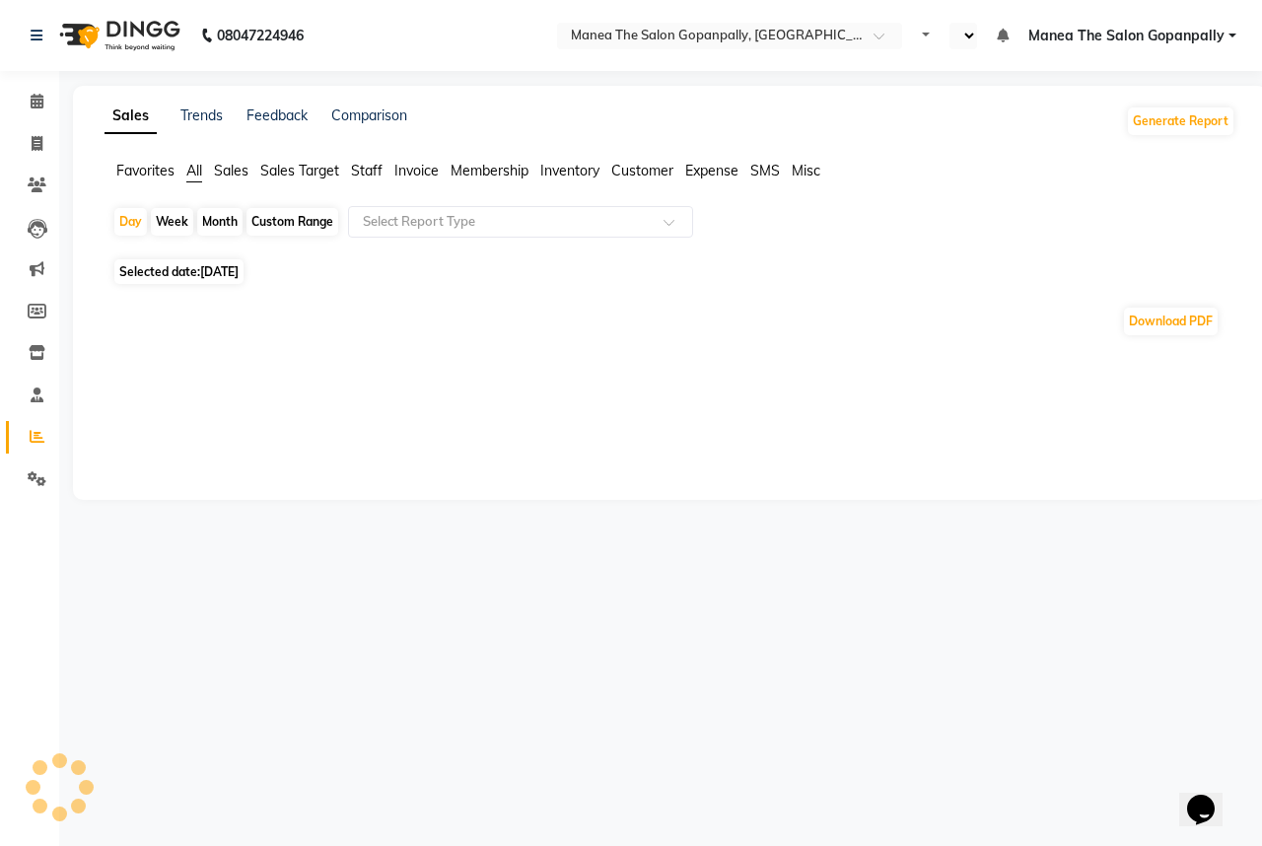
click at [239, 272] on span "[DATE]" at bounding box center [219, 271] width 38 height 15
select select "9"
select select "2025"
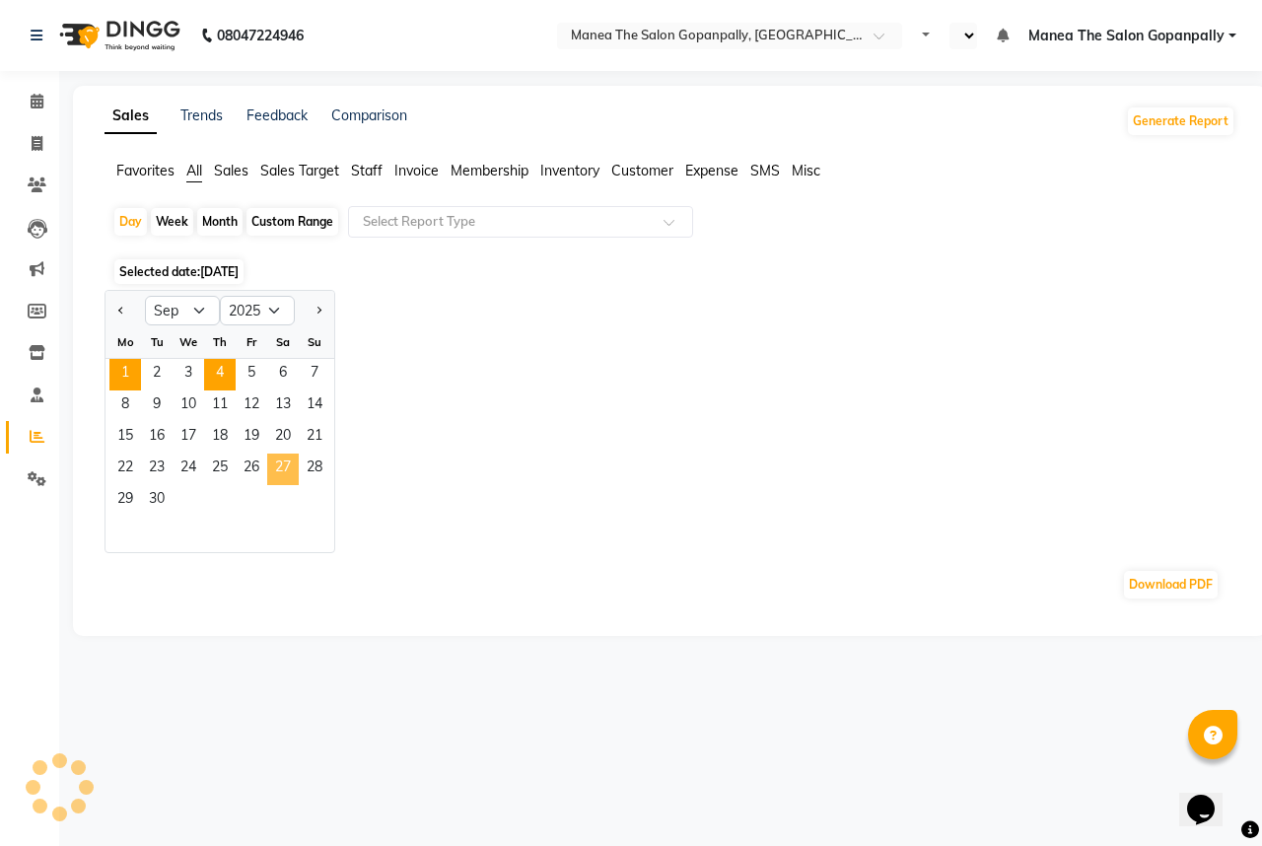
select select "en"
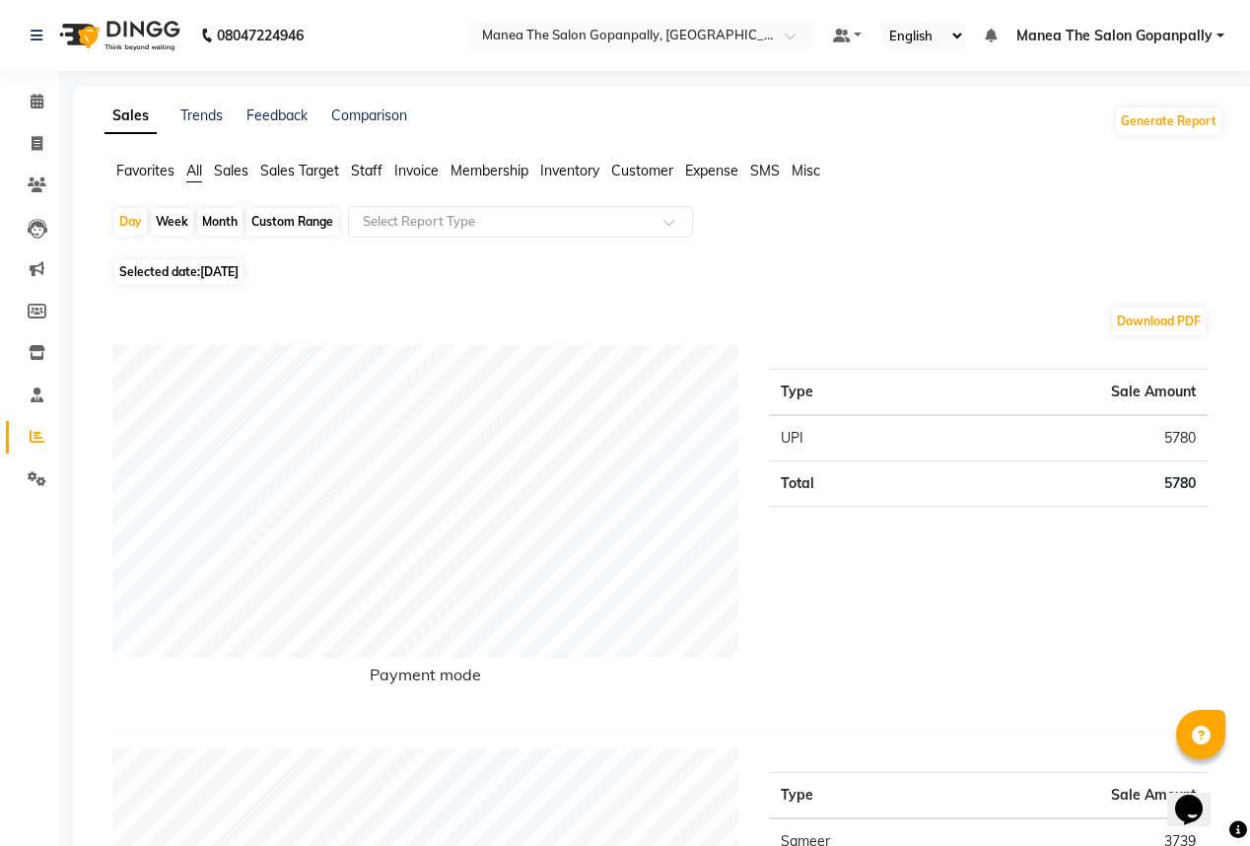
click at [238, 273] on span "[DATE]" at bounding box center [219, 271] width 38 height 15
select select "9"
select select "2025"
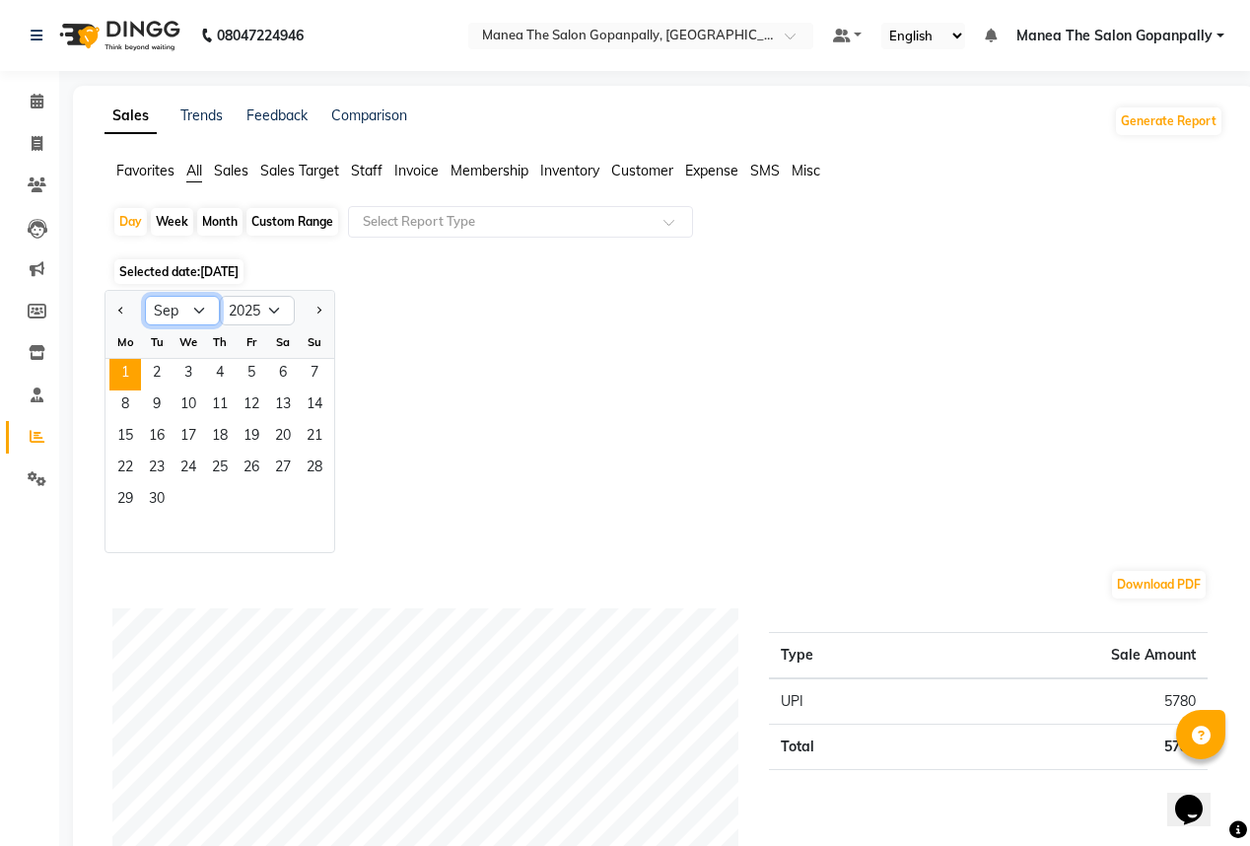
click at [193, 310] on select "Jan Feb Mar Apr May Jun [DATE] Aug Sep Oct Nov Dec" at bounding box center [182, 311] width 75 height 30
select select "8"
click at [145, 296] on select "Jan Feb Mar Apr May Jun [DATE] Aug Sep Oct Nov Dec" at bounding box center [182, 311] width 75 height 30
click at [312, 492] on span "31" at bounding box center [315, 501] width 32 height 32
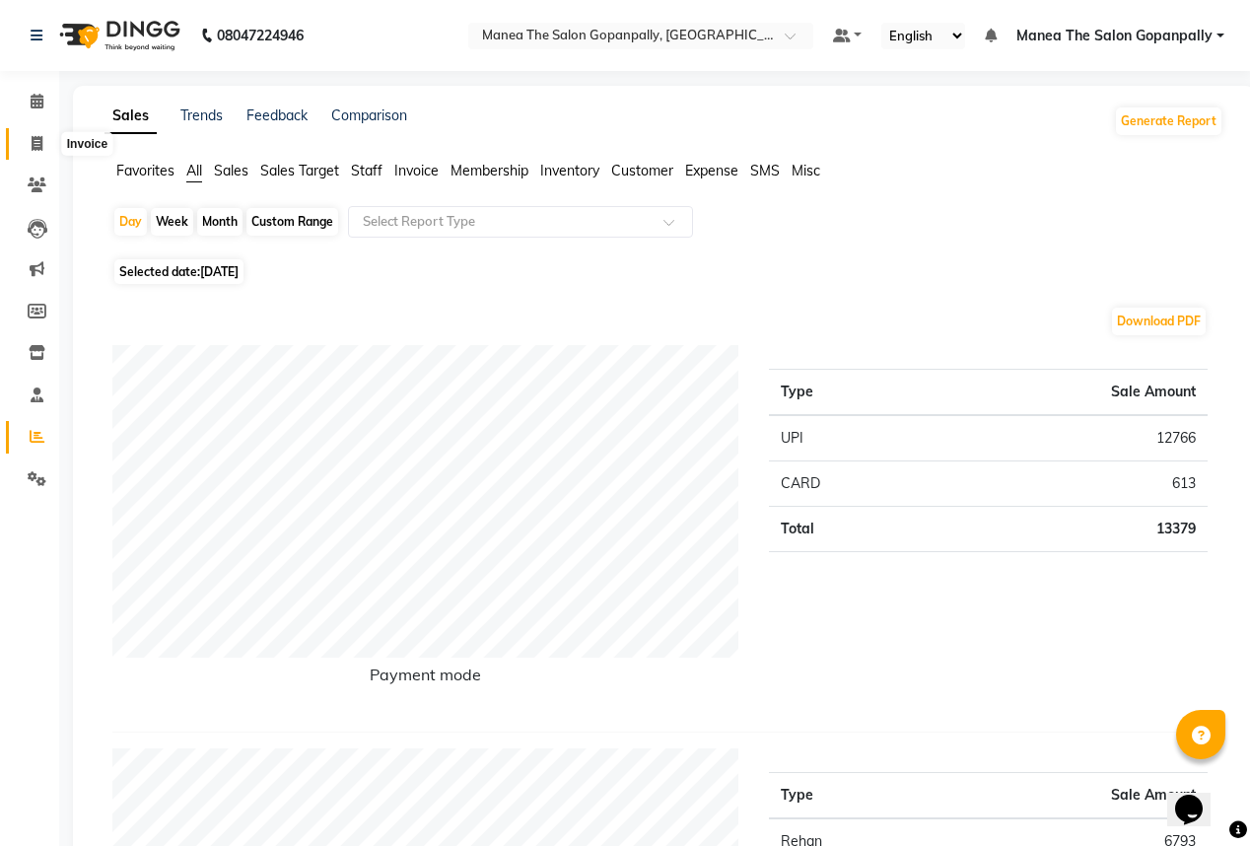
click at [33, 136] on icon at bounding box center [37, 143] width 11 height 15
select select "7027"
select select "service"
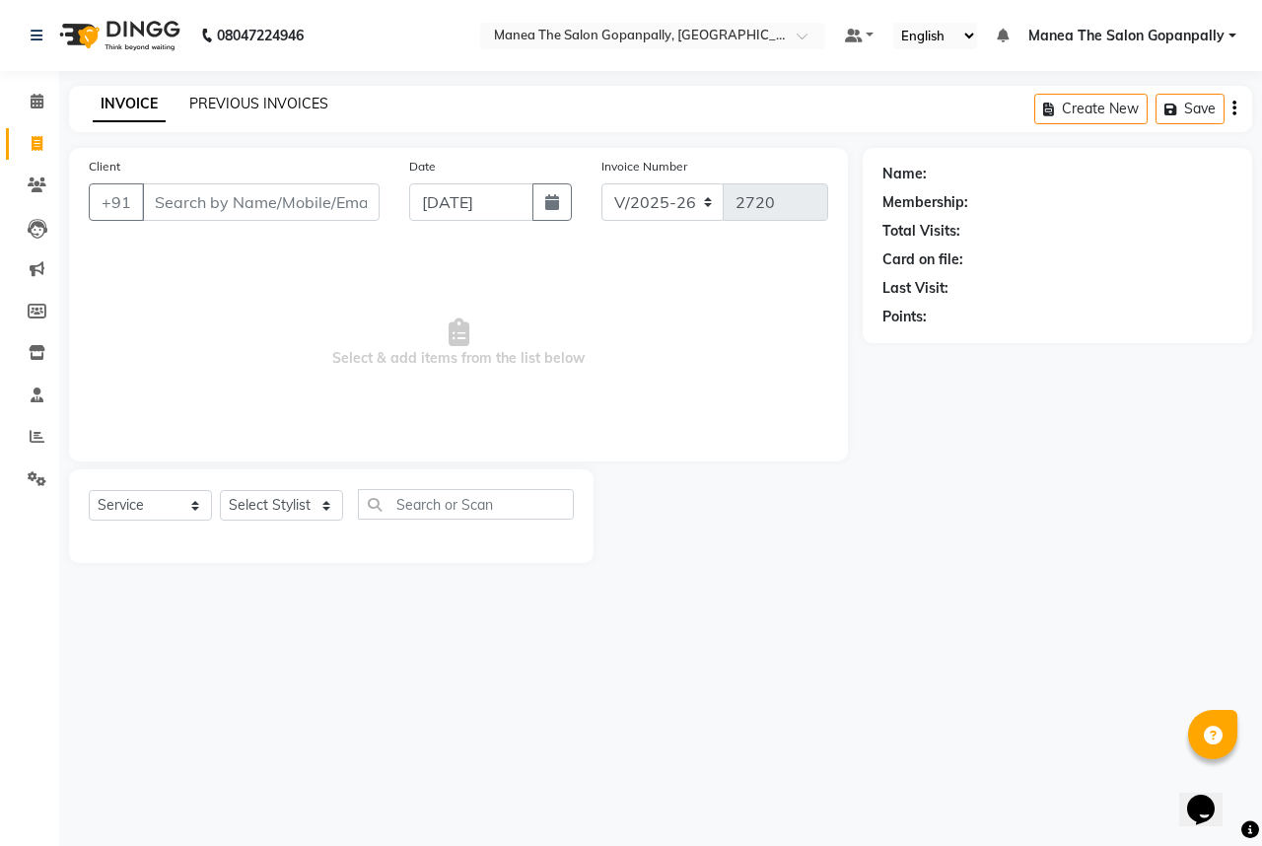
click at [229, 110] on link "PREVIOUS INVOICES" at bounding box center [258, 104] width 139 height 18
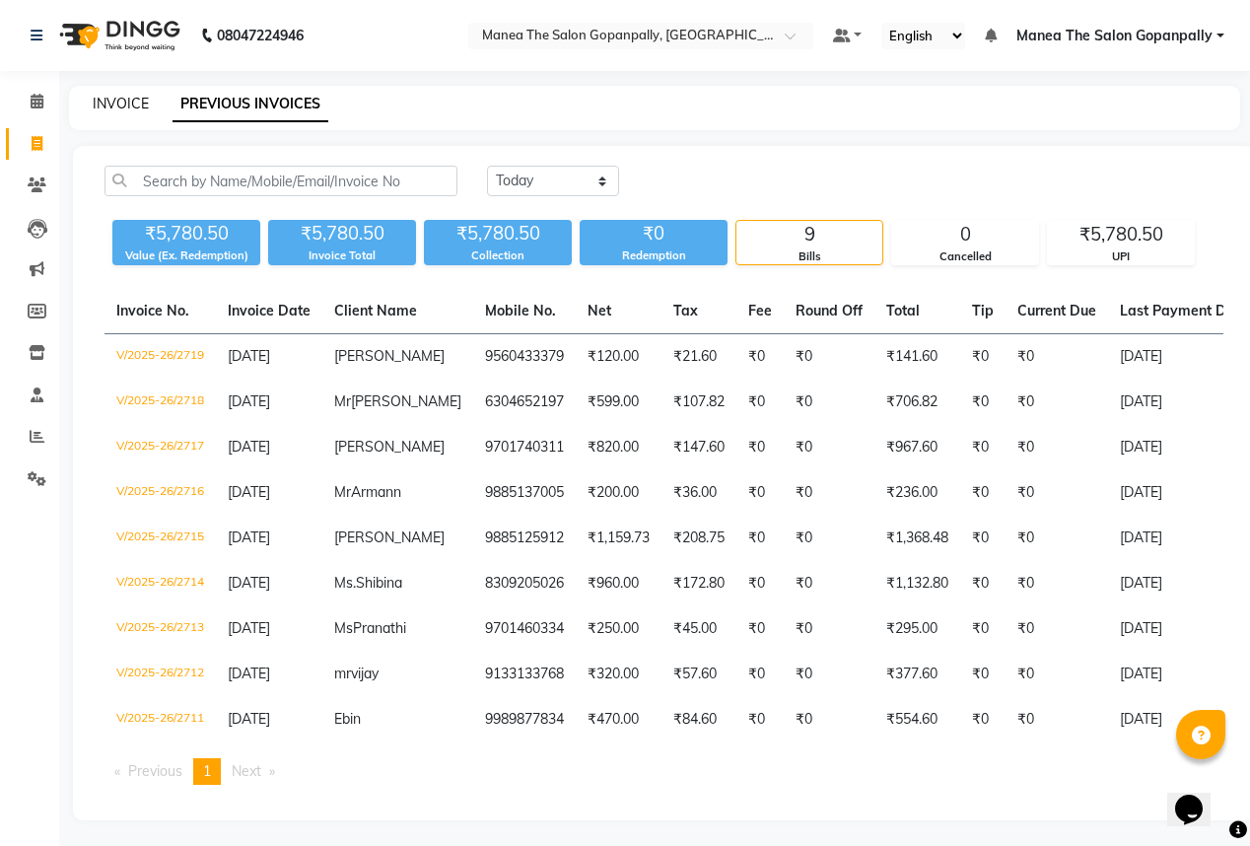
click at [142, 101] on link "INVOICE" at bounding box center [121, 104] width 56 height 18
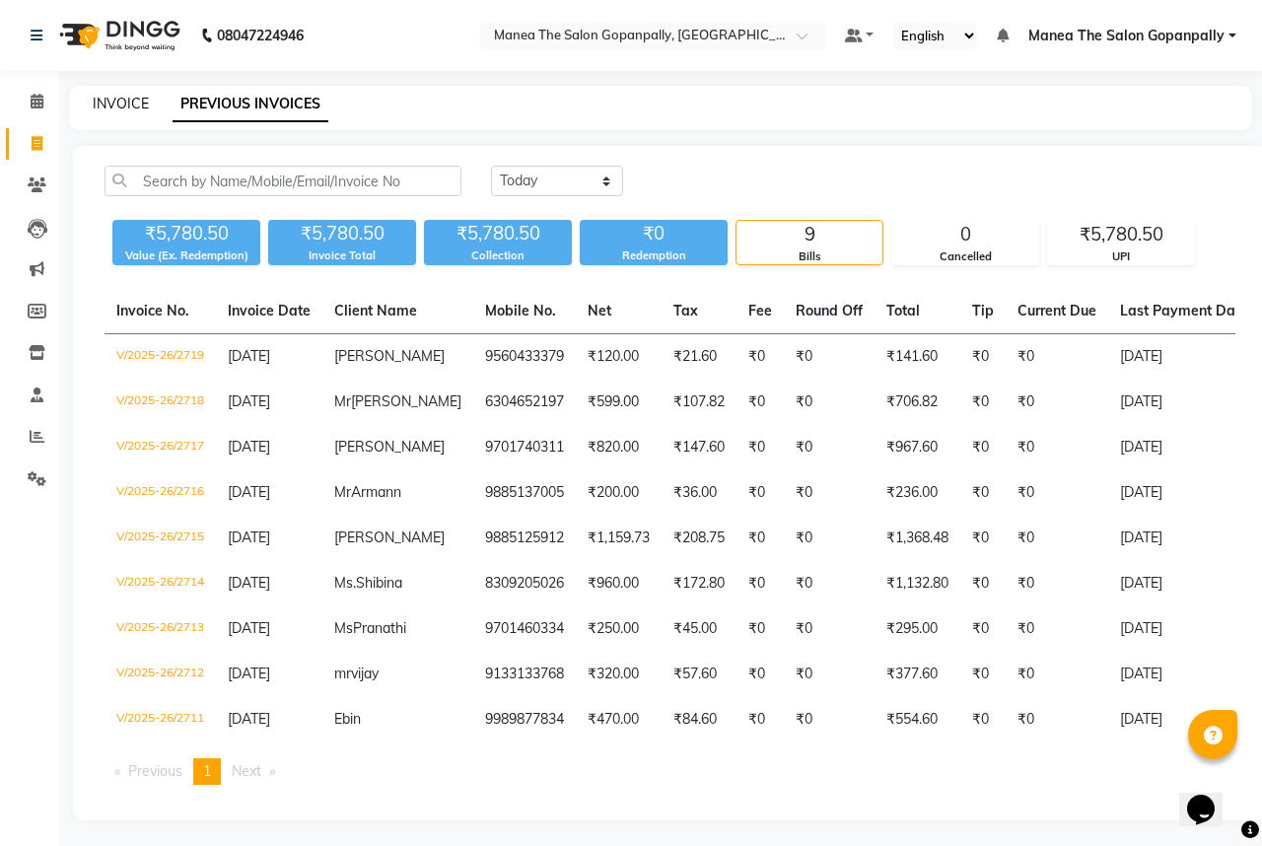
select select "7027"
select select "service"
